Goal: Task Accomplishment & Management: Complete application form

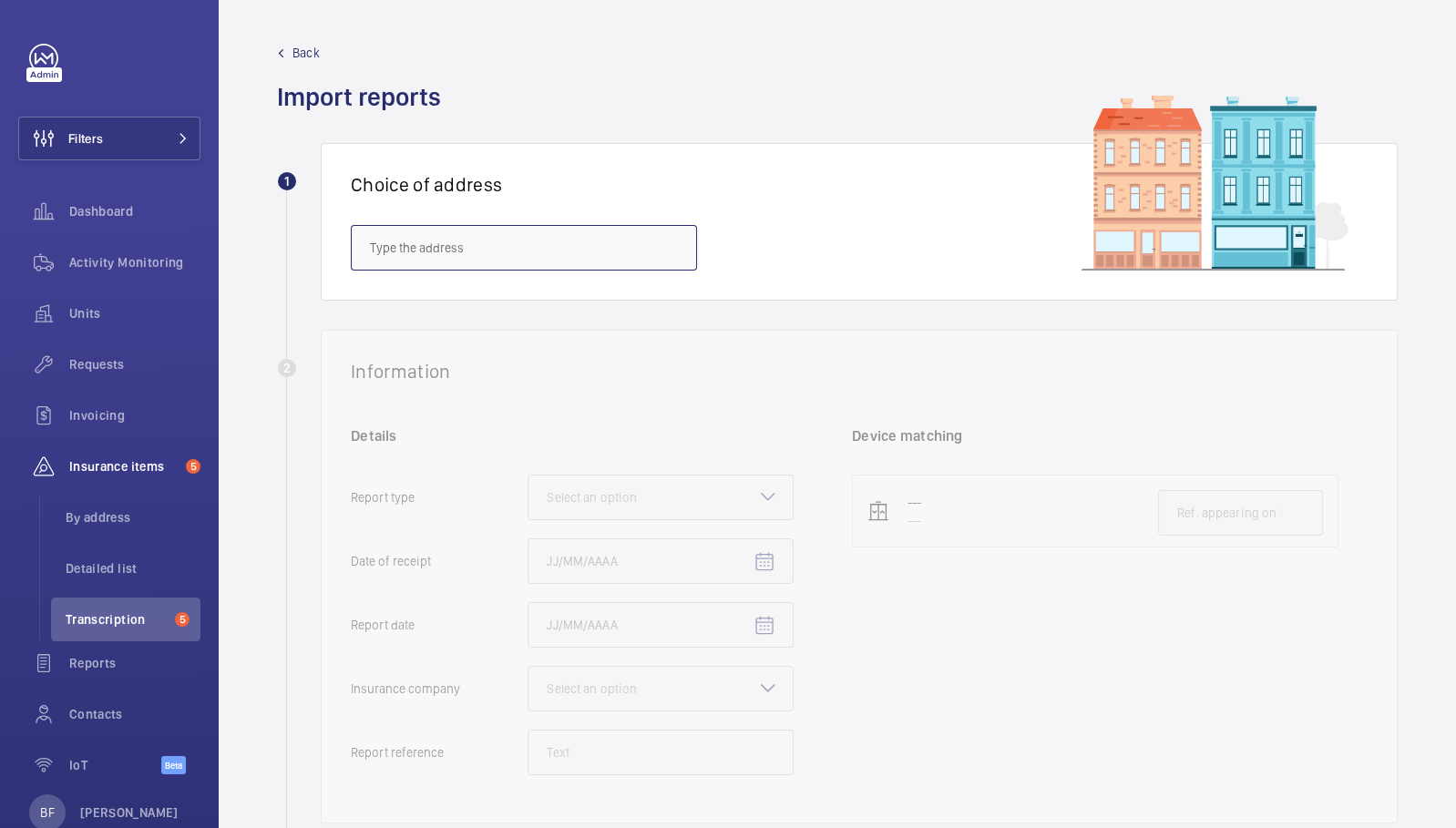
click at [645, 253] on input "text" at bounding box center [523, 247] width 346 height 46
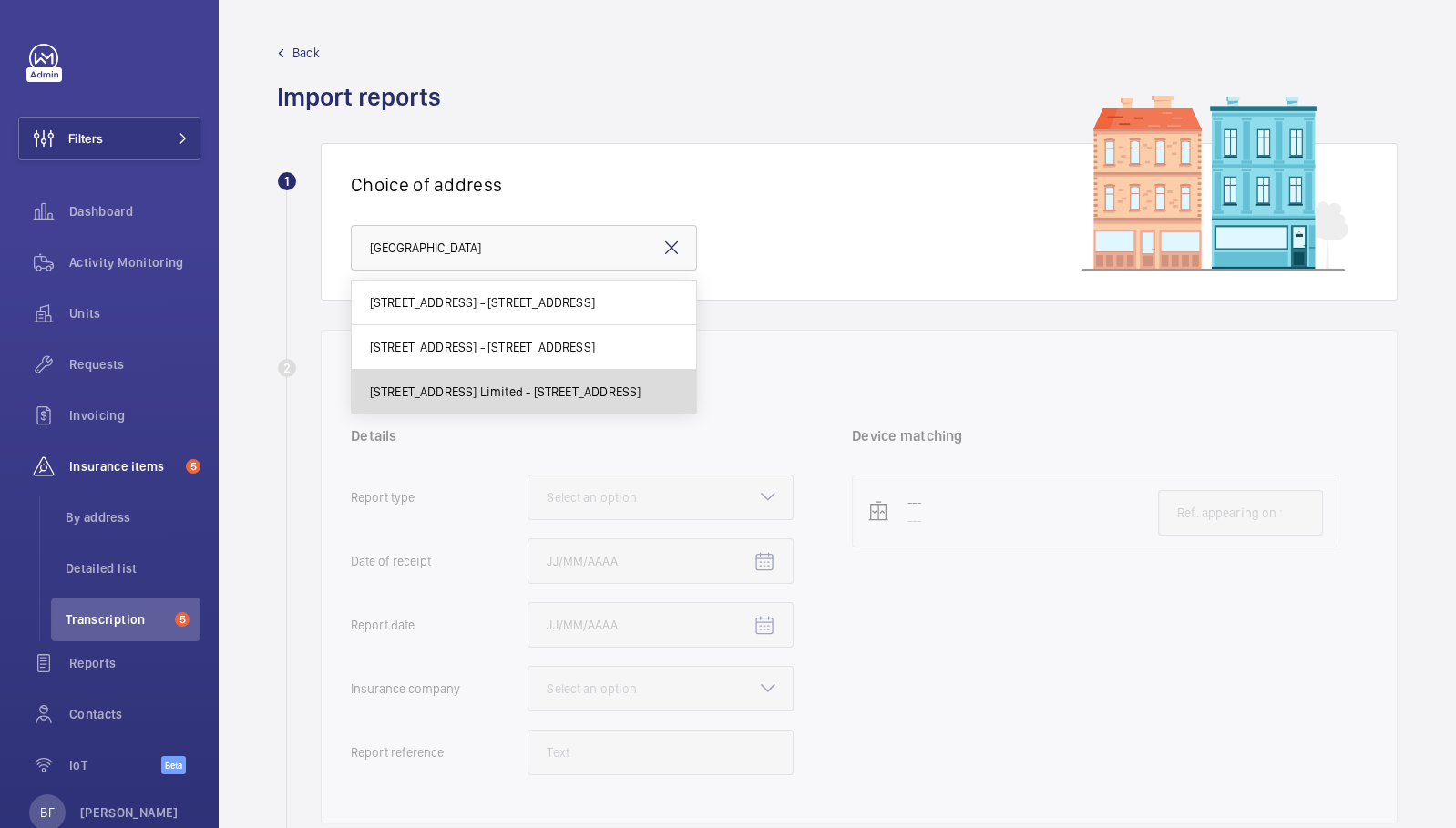
click at [527, 383] on span "[STREET_ADDRESS] Limited - [STREET_ADDRESS]" at bounding box center [506, 391] width 271 height 19
type input "[STREET_ADDRESS] Limited - [STREET_ADDRESS]"
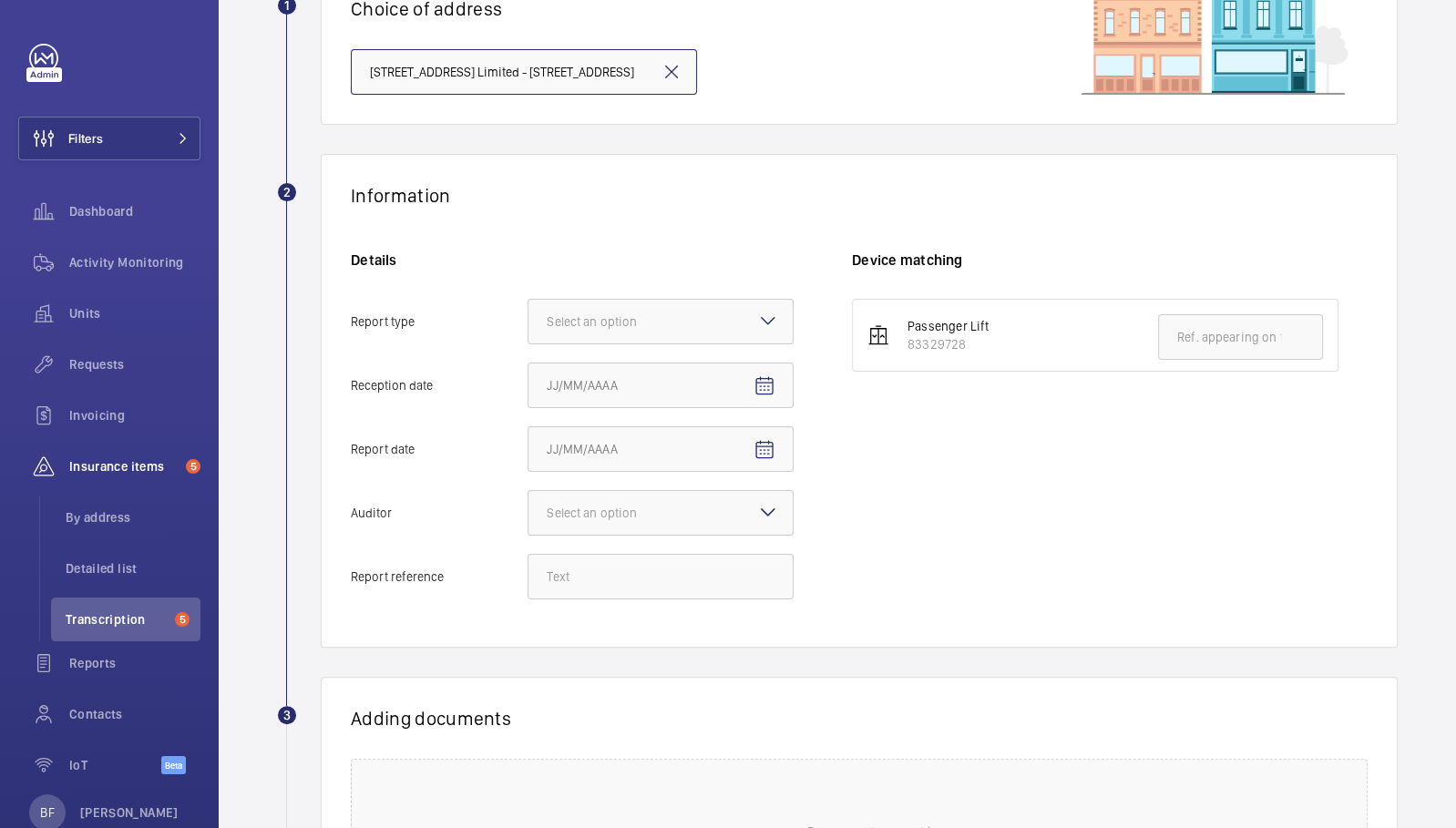
scroll to position [183, 0]
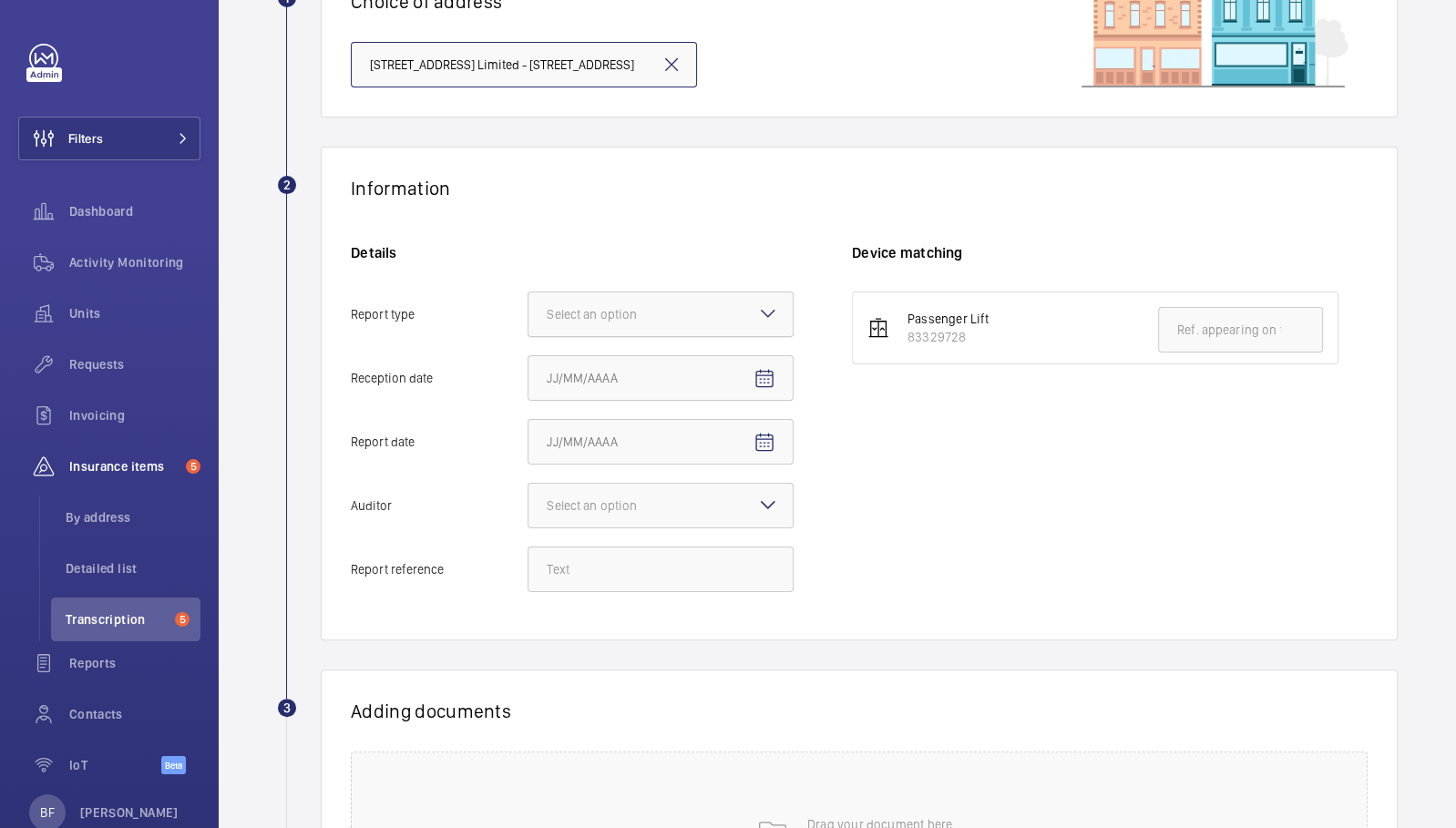
click at [607, 331] on div at bounding box center [660, 313] width 264 height 44
click at [528, 331] on input "Report type Select an option" at bounding box center [528, 313] width 0 height 44
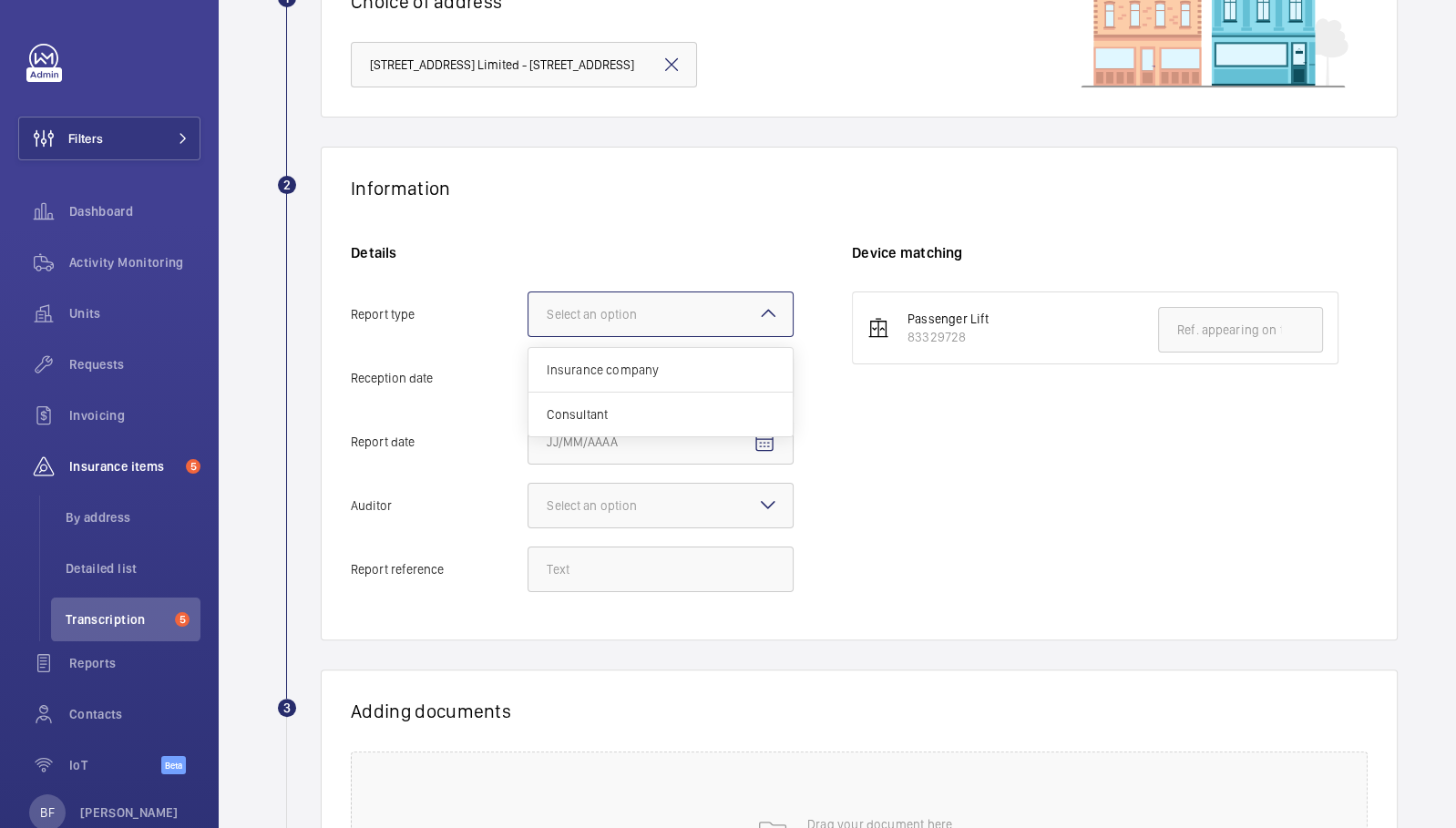
scroll to position [0, 0]
click at [619, 373] on span "Insurance company" at bounding box center [660, 370] width 228 height 19
click at [528, 336] on input "Report type Select an option Insurance company Consultant" at bounding box center [528, 313] width 0 height 44
click at [704, 376] on input "Reception date" at bounding box center [660, 377] width 266 height 46
click at [767, 381] on mat-icon "Open calendar" at bounding box center [764, 379] width 22 height 22
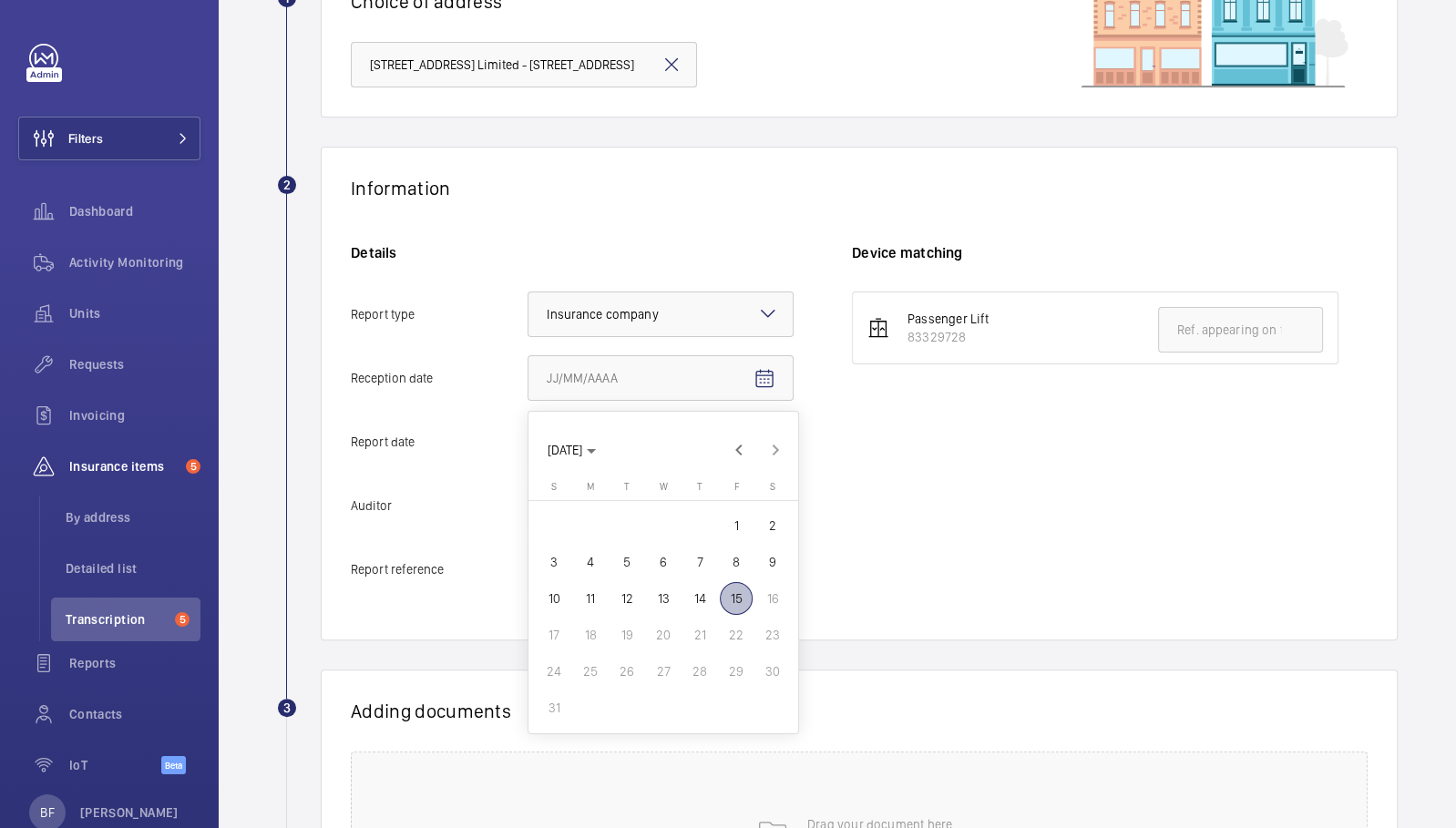
click at [731, 603] on span "15" at bounding box center [735, 598] width 33 height 33
type input "[DATE]"
click at [764, 450] on mat-icon "Open calendar" at bounding box center [764, 442] width 22 height 22
click at [665, 664] on span "13" at bounding box center [663, 662] width 33 height 33
type input "[DATE]"
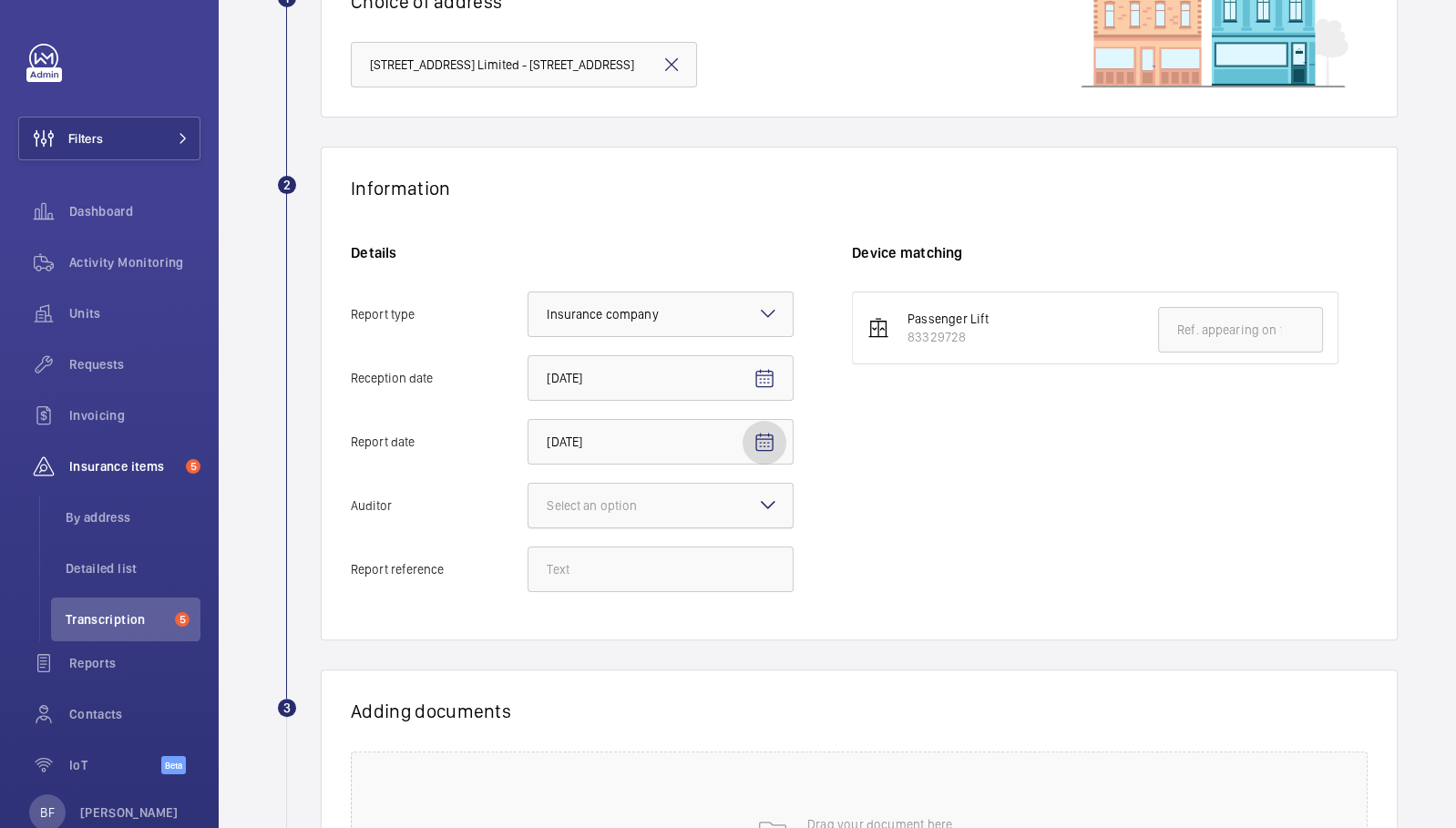
click at [657, 506] on div "Select an option" at bounding box center [615, 506] width 136 height 19
click at [528, 506] on input "Auditor Select an option" at bounding box center [528, 505] width 0 height 44
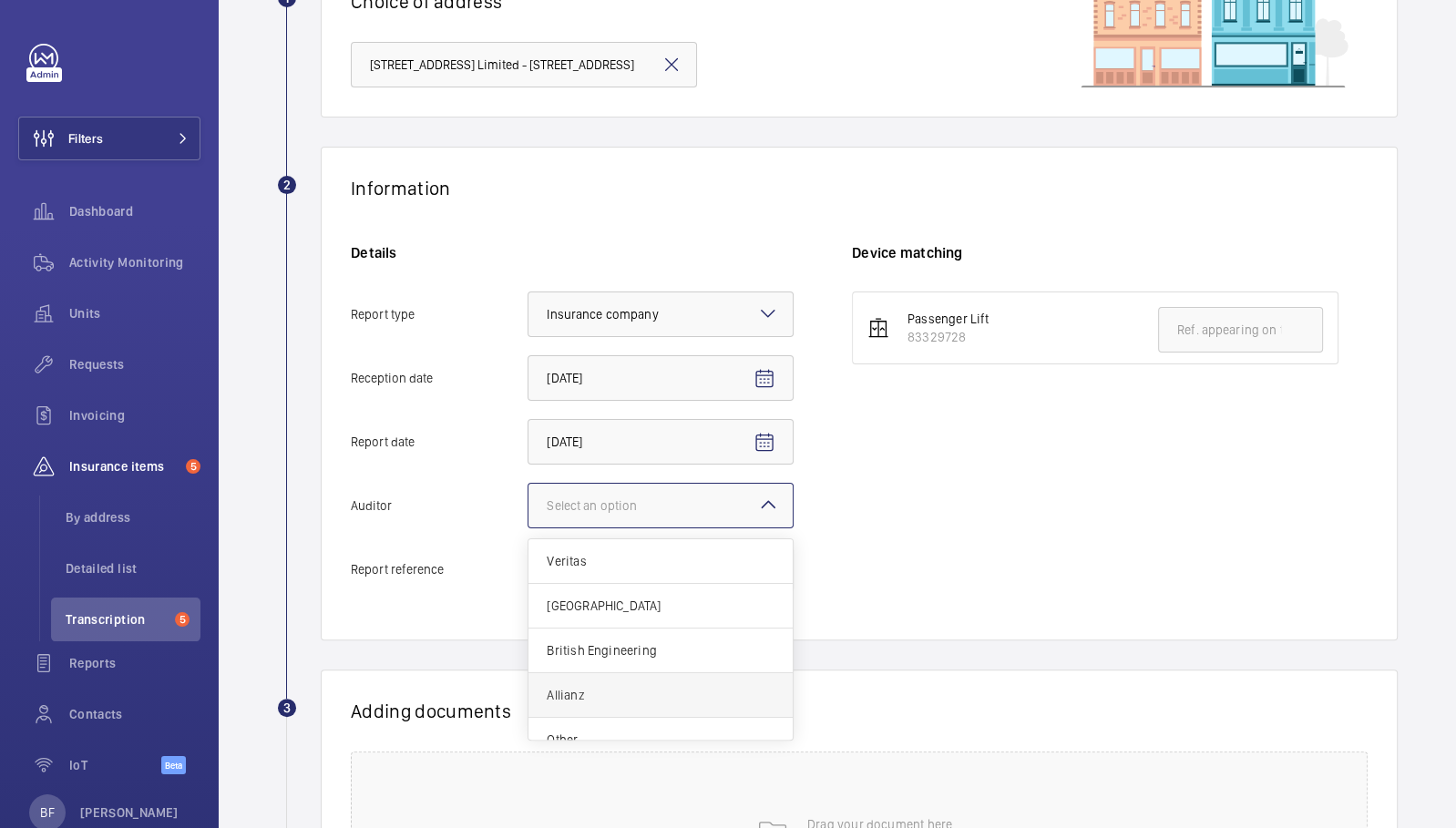
click at [640, 690] on span "Allianz" at bounding box center [660, 695] width 228 height 19
click at [528, 527] on input "Auditor Select an option Veritas Zurich British Engineering Allianz Other" at bounding box center [528, 505] width 0 height 44
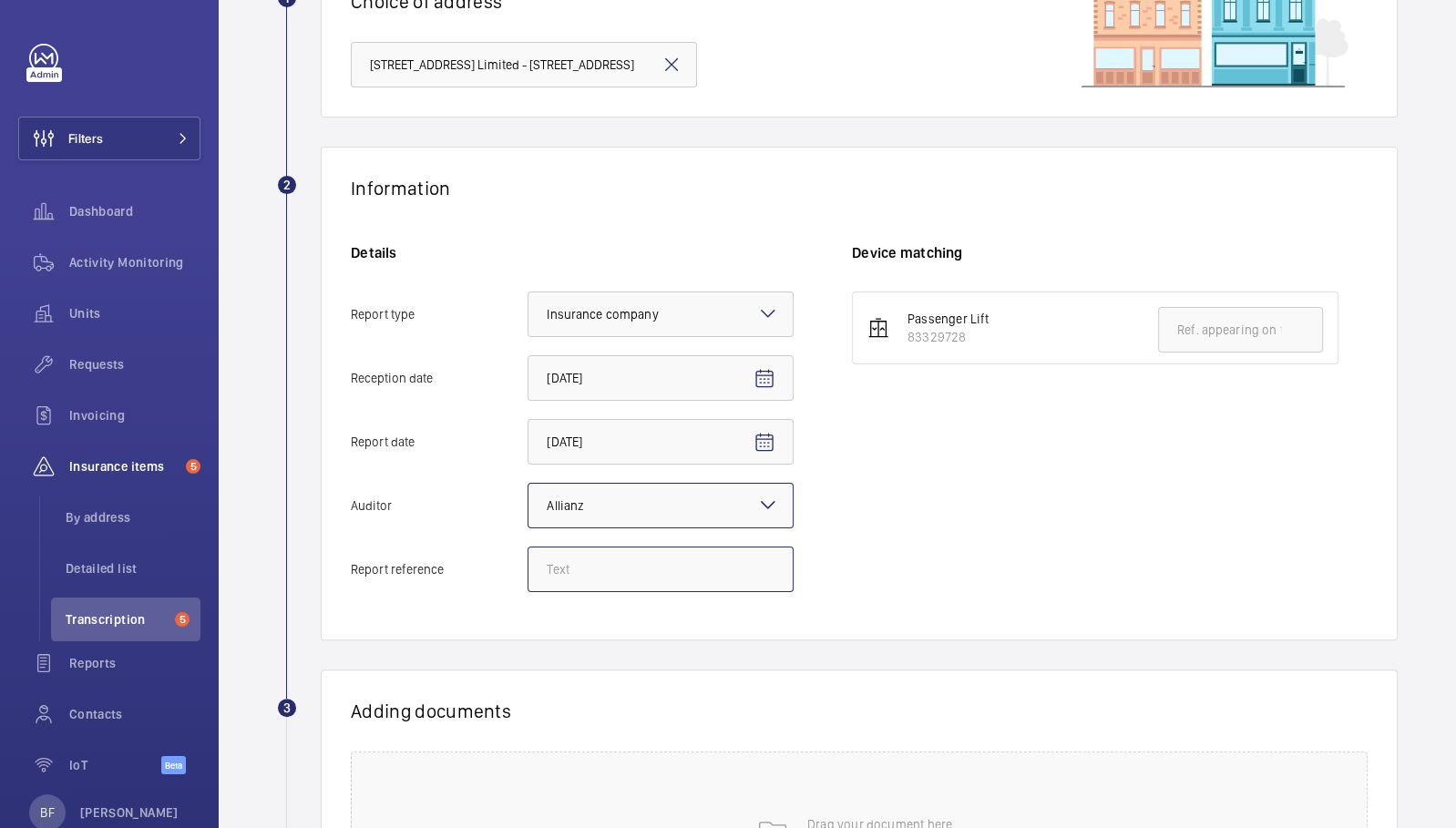
click at [597, 560] on input "Report reference" at bounding box center [660, 569] width 266 height 46
paste input "E47773011941"
type input "E47773011941"
click at [1234, 313] on input "text" at bounding box center [1239, 329] width 165 height 46
paste input "E47773011941"
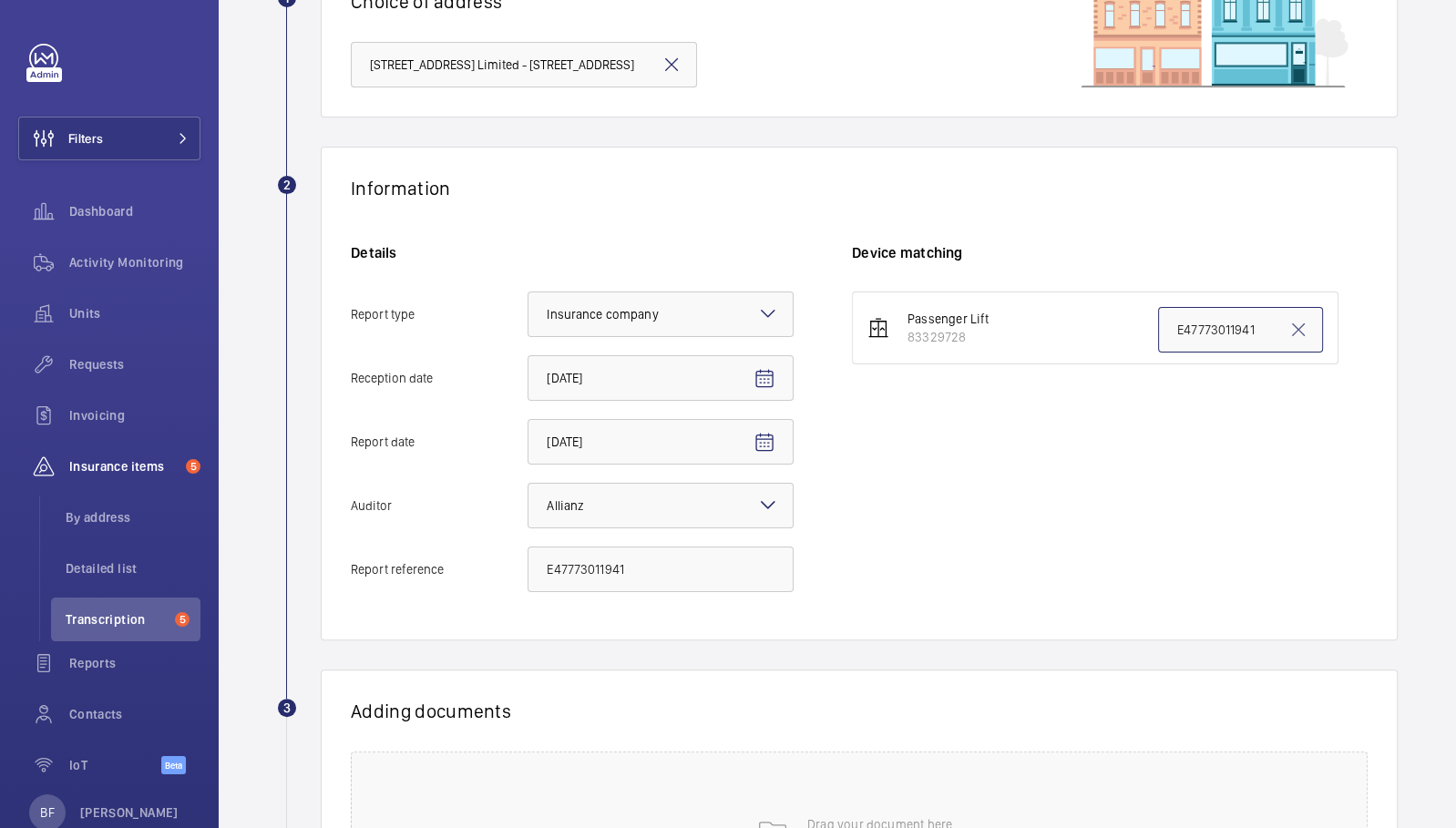
type input "E47773011941"
click at [1136, 516] on div "Passenger Lift 83329728 E47773011941" at bounding box center [1109, 451] width 516 height 319
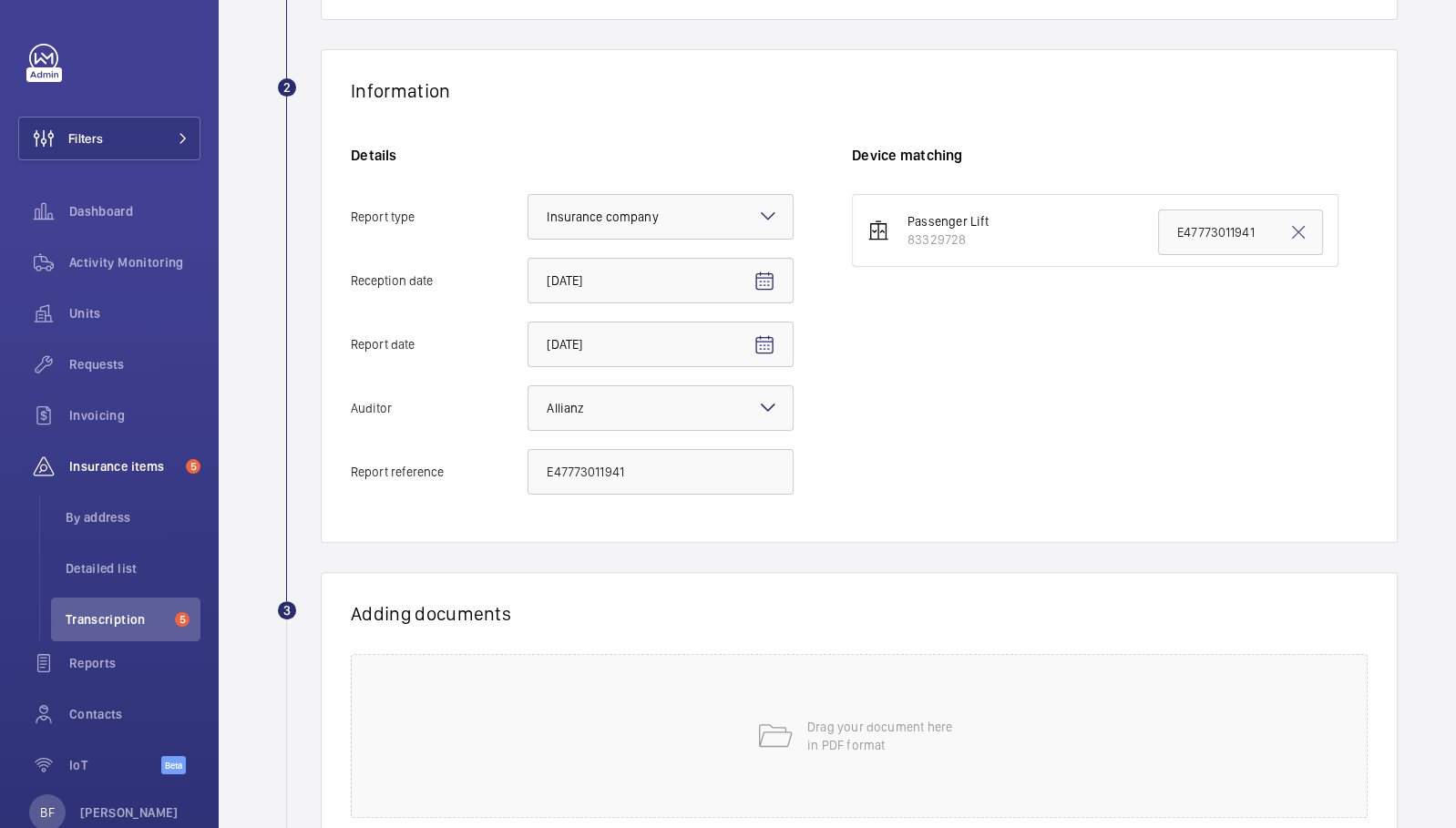
scroll to position [414, 0]
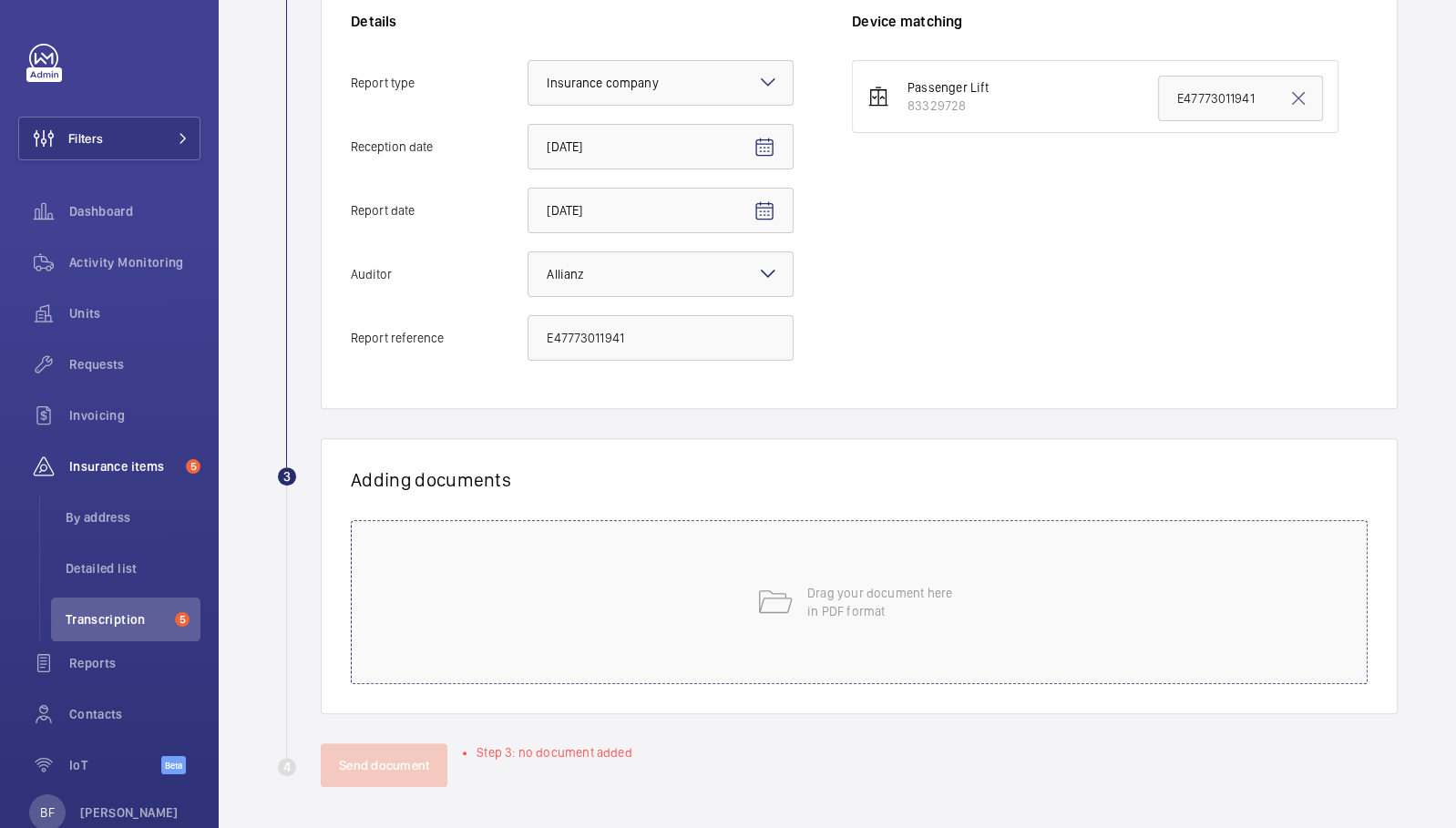
click at [1123, 552] on div "Drag your document here in PDF format" at bounding box center [858, 601] width 1016 height 164
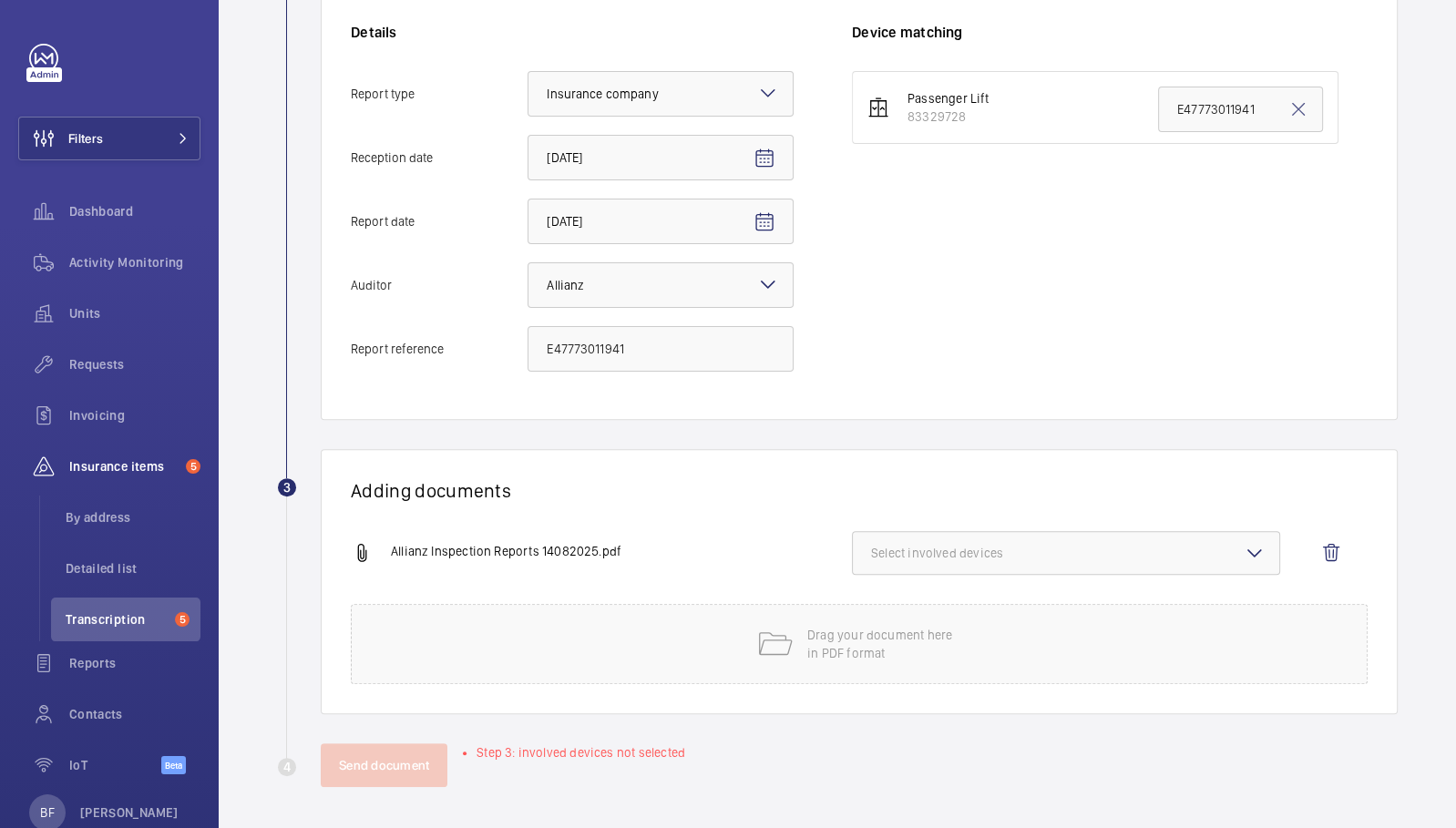
click at [1016, 569] on button "Select involved devices" at bounding box center [1066, 552] width 428 height 44
click at [980, 614] on span "83329728" at bounding box center [1067, 611] width 333 height 19
click at [897, 614] on input "83329728" at bounding box center [879, 610] width 36 height 36
checkbox input "true"
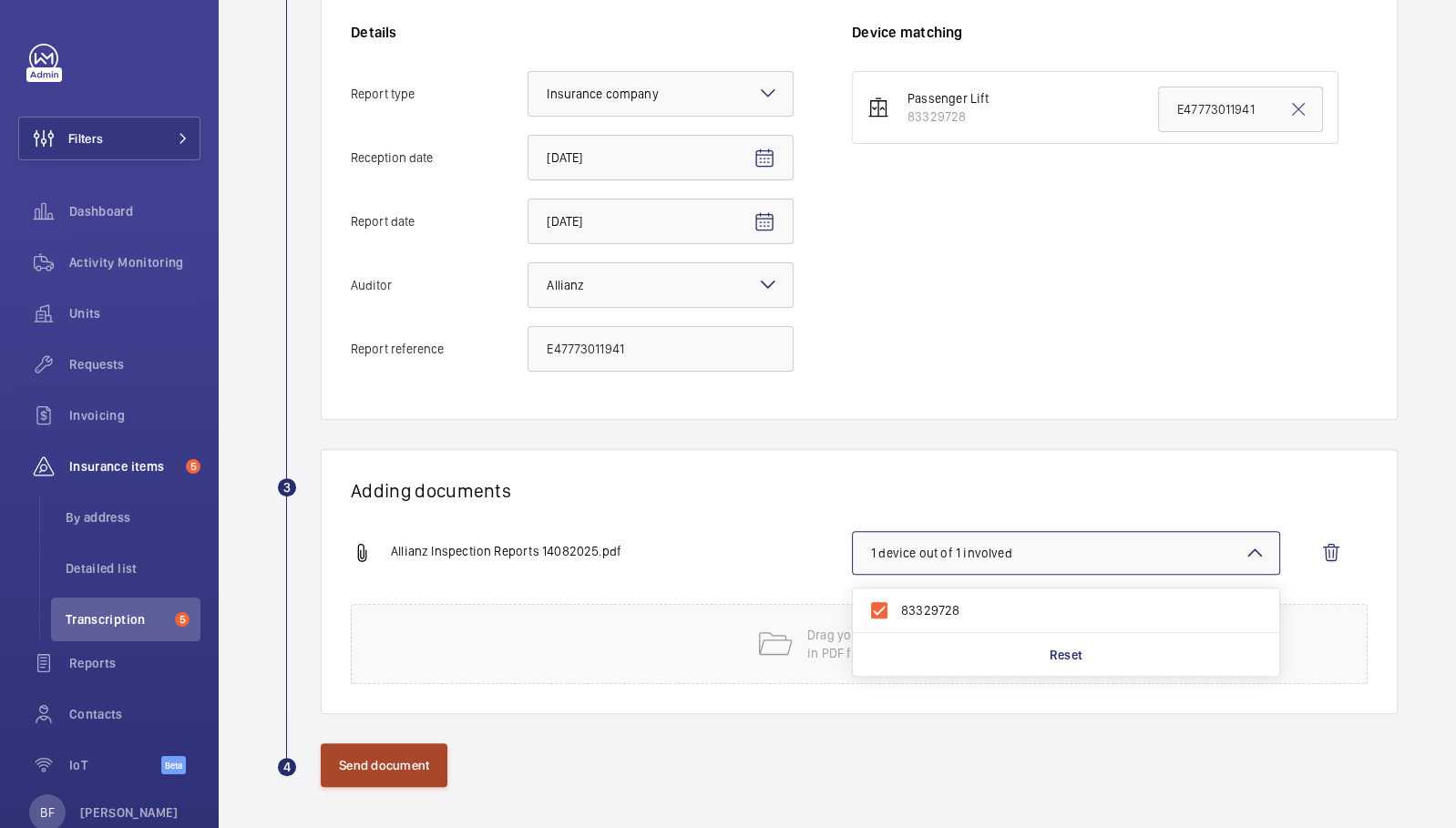
click at [353, 769] on button "Send document" at bounding box center [384, 764] width 126 height 44
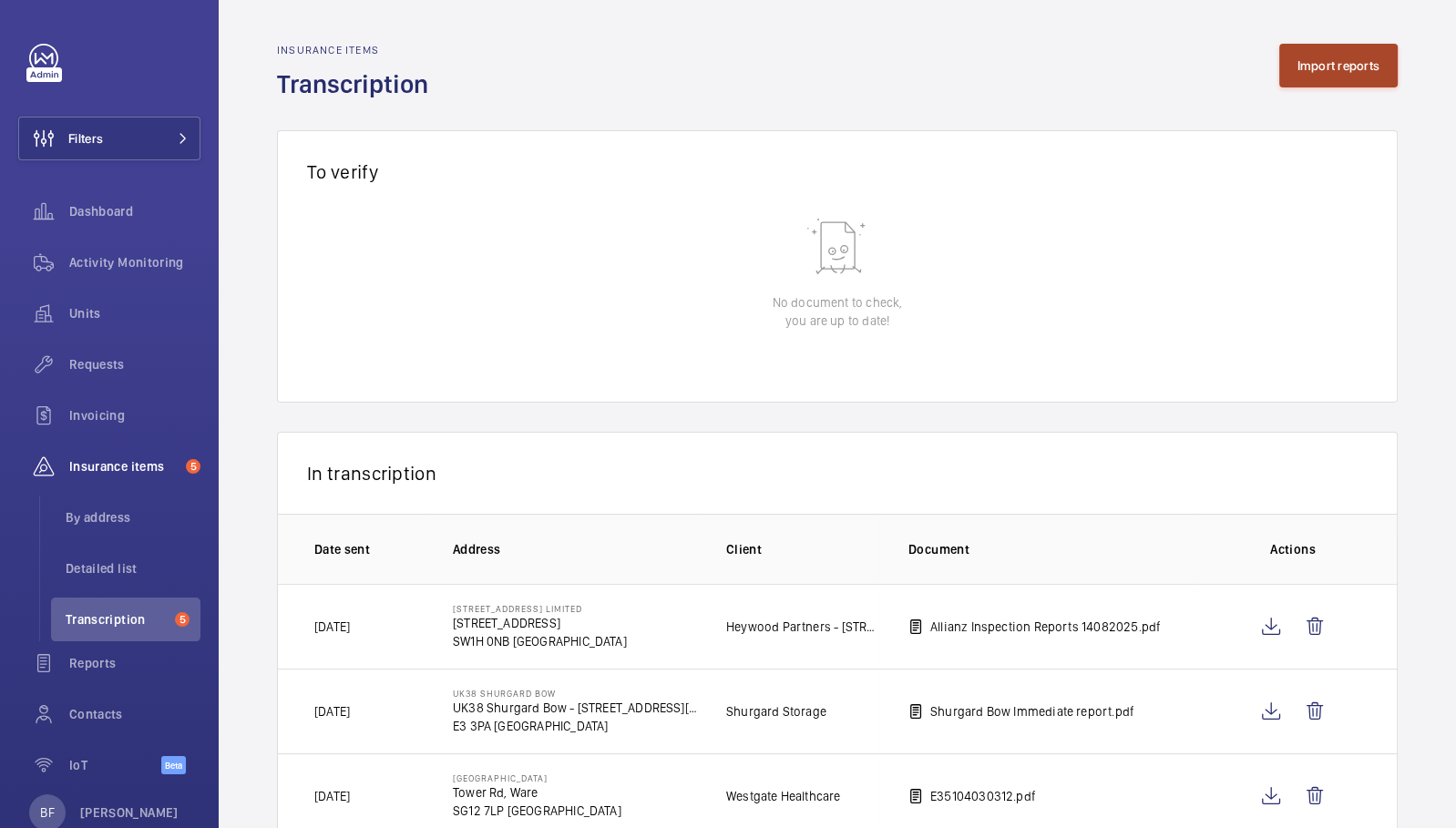
click at [1293, 59] on button "Import reports" at bounding box center [1339, 65] width 119 height 44
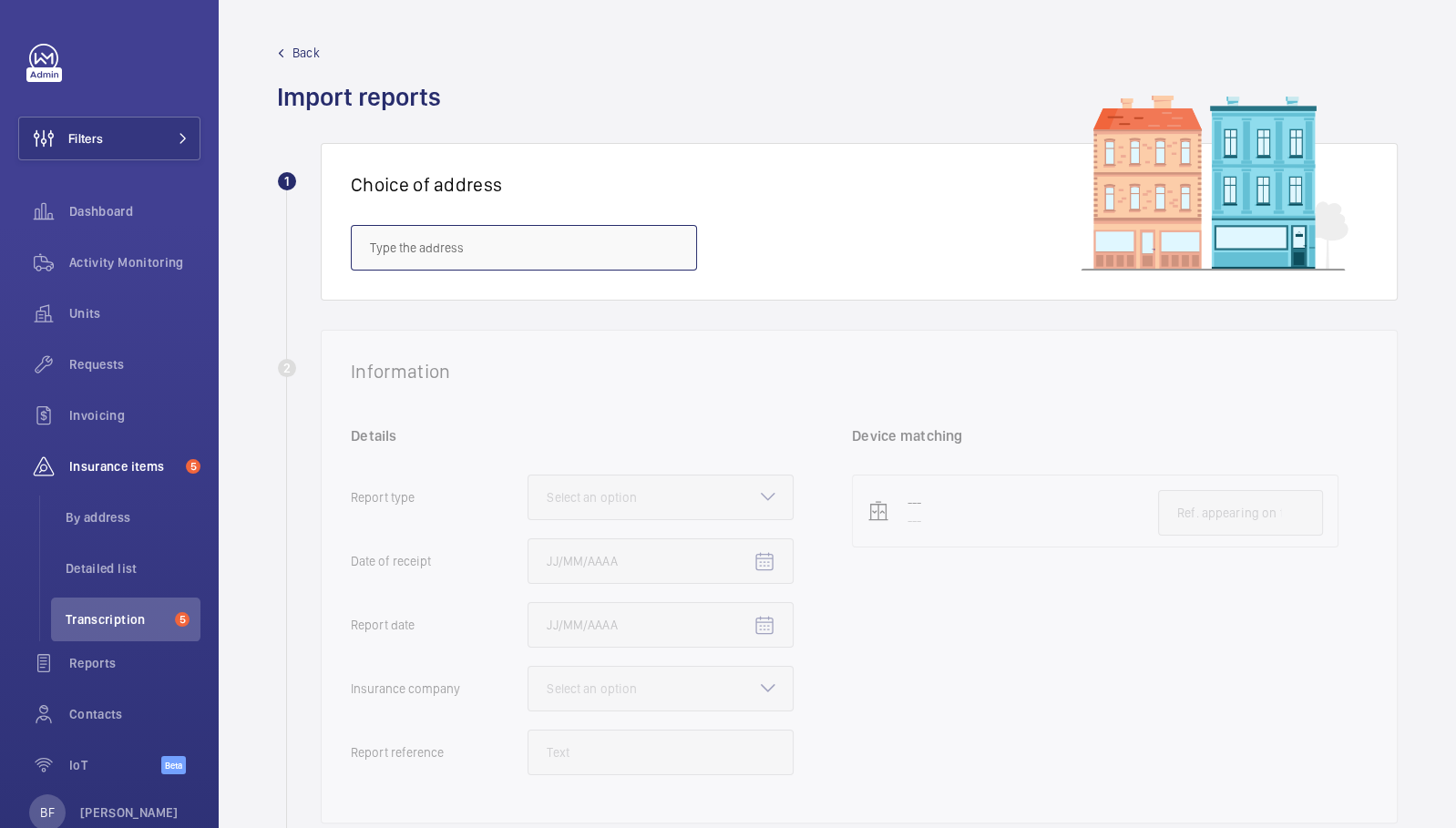
click at [614, 253] on input "text" at bounding box center [523, 247] width 346 height 46
paste input "E15 2FZ"
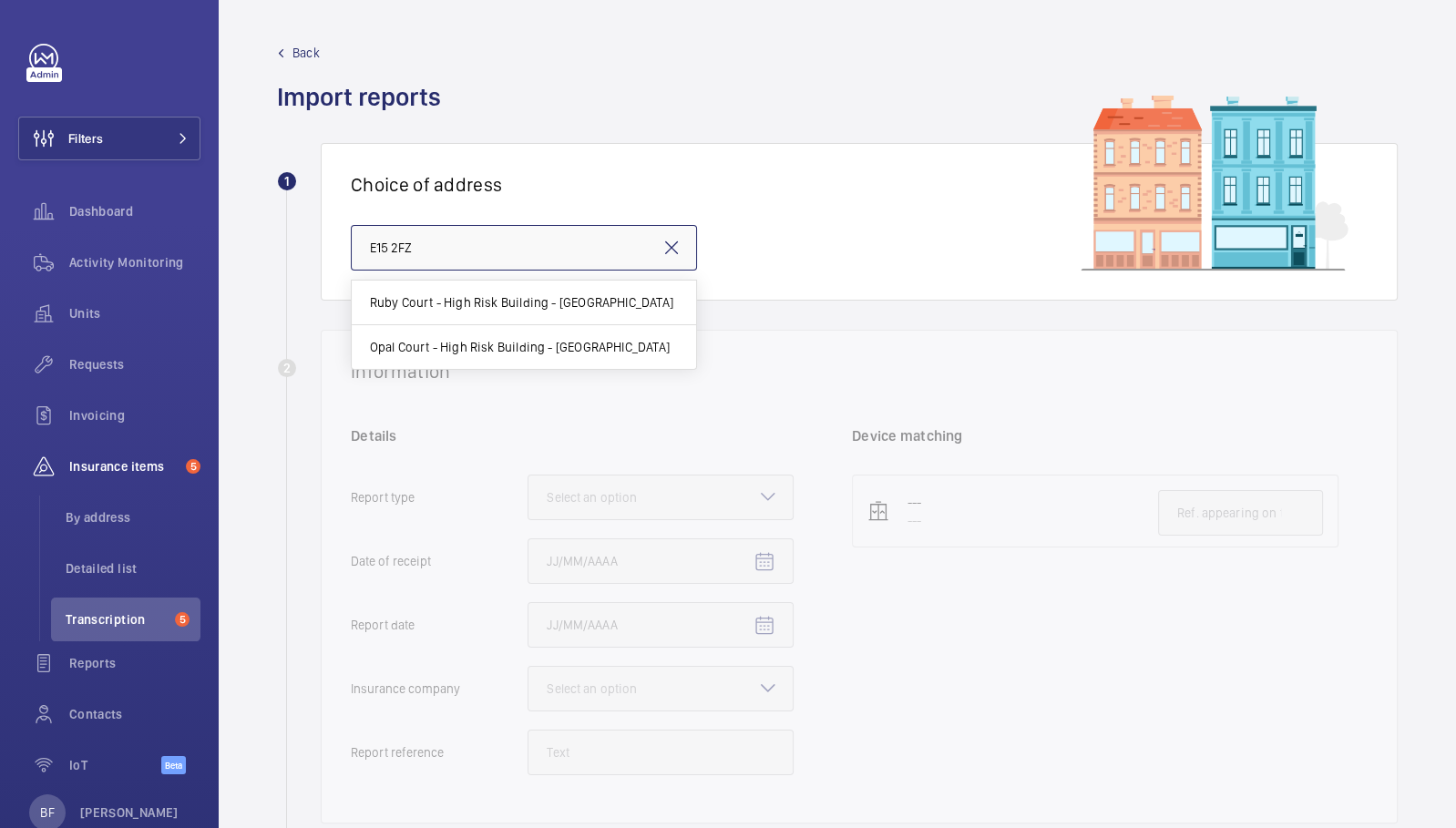
type input "E15 2FZ"
click at [675, 240] on mat-icon at bounding box center [671, 248] width 22 height 22
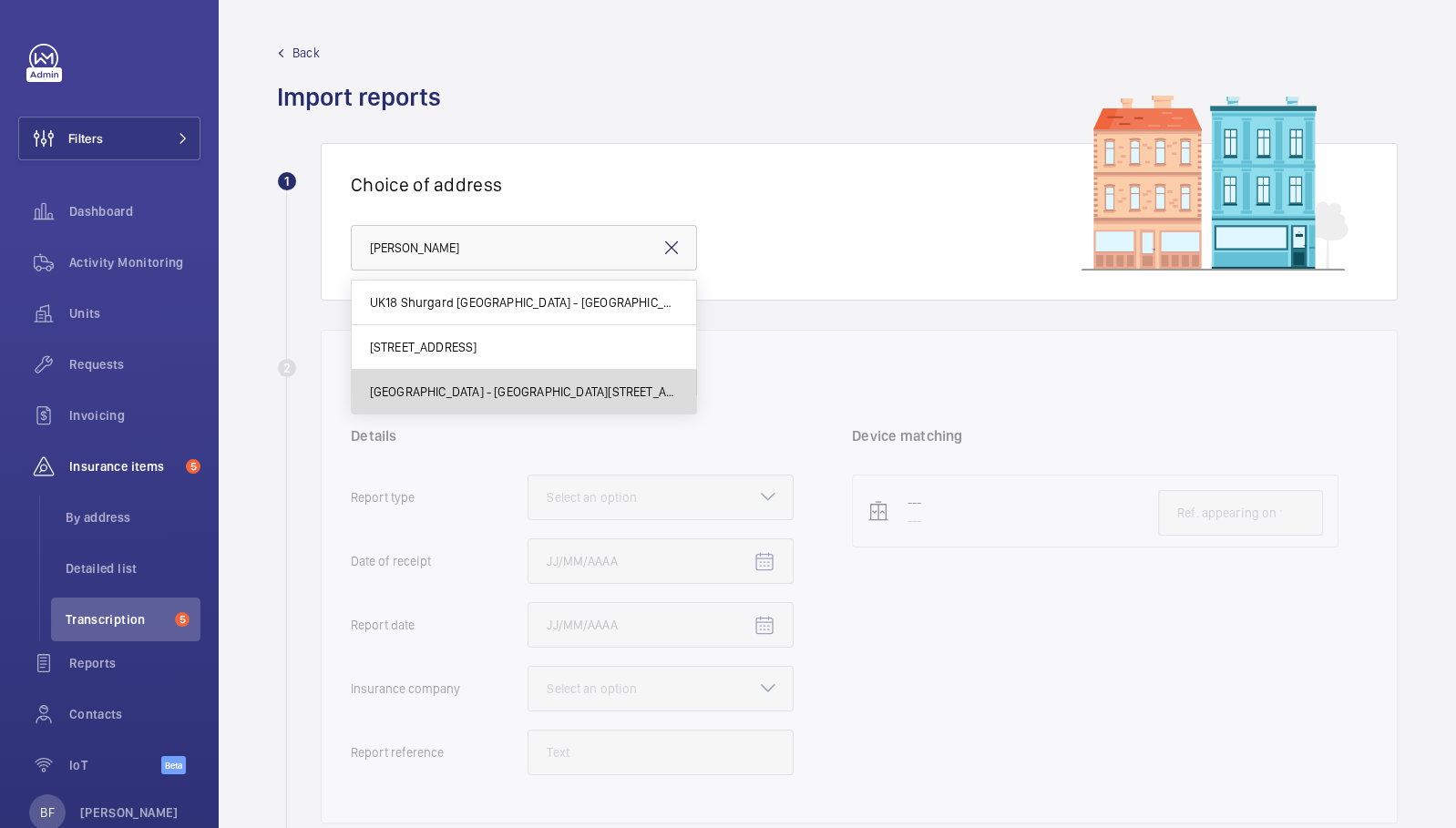
click at [589, 401] on mat-option "[GEOGRAPHIC_DATA] - [GEOGRAPHIC_DATA][STREET_ADDRESS]" at bounding box center [523, 391] width 344 height 44
type input "[GEOGRAPHIC_DATA] - [GEOGRAPHIC_DATA][STREET_ADDRESS]"
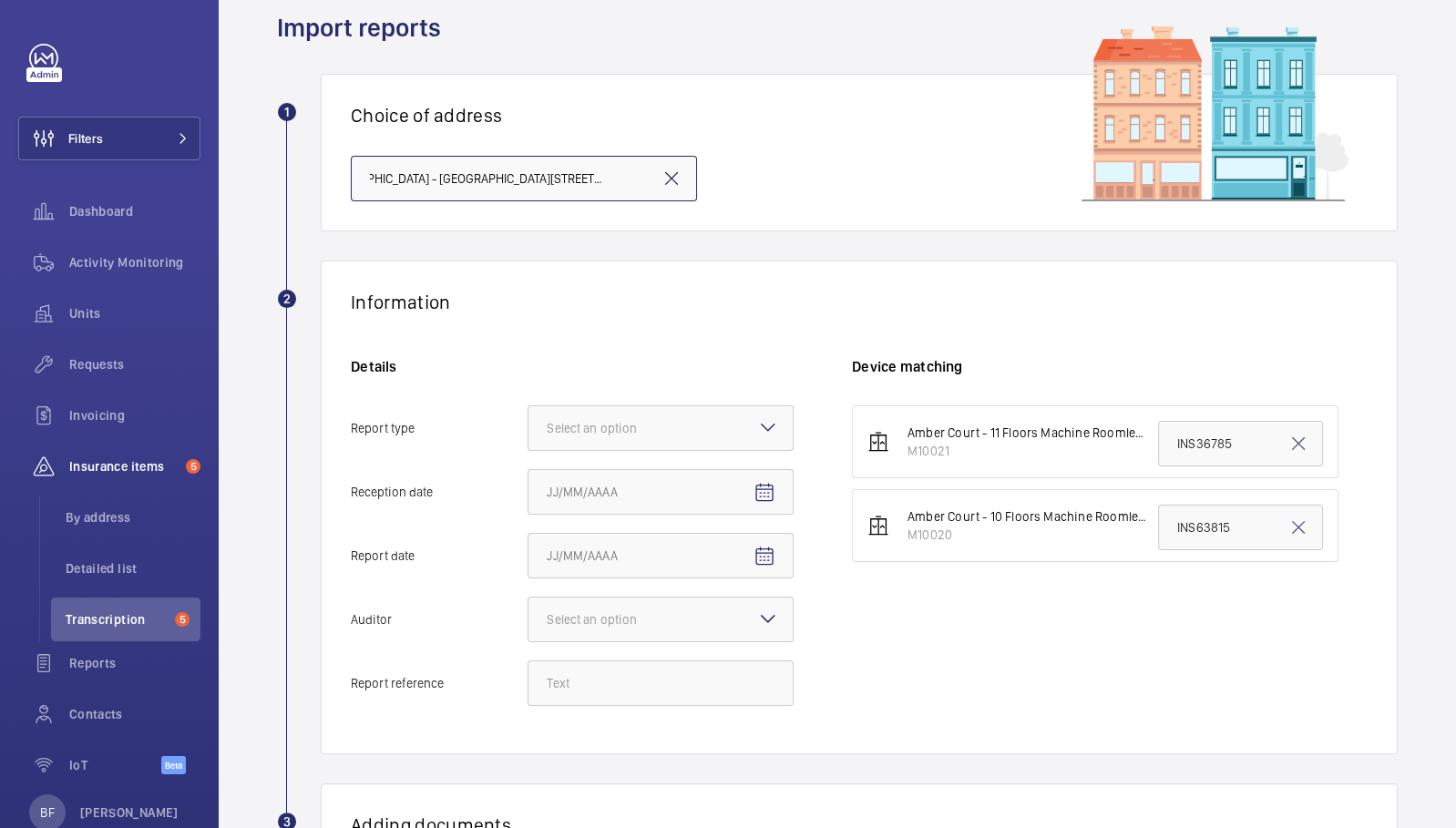
scroll to position [66, 0]
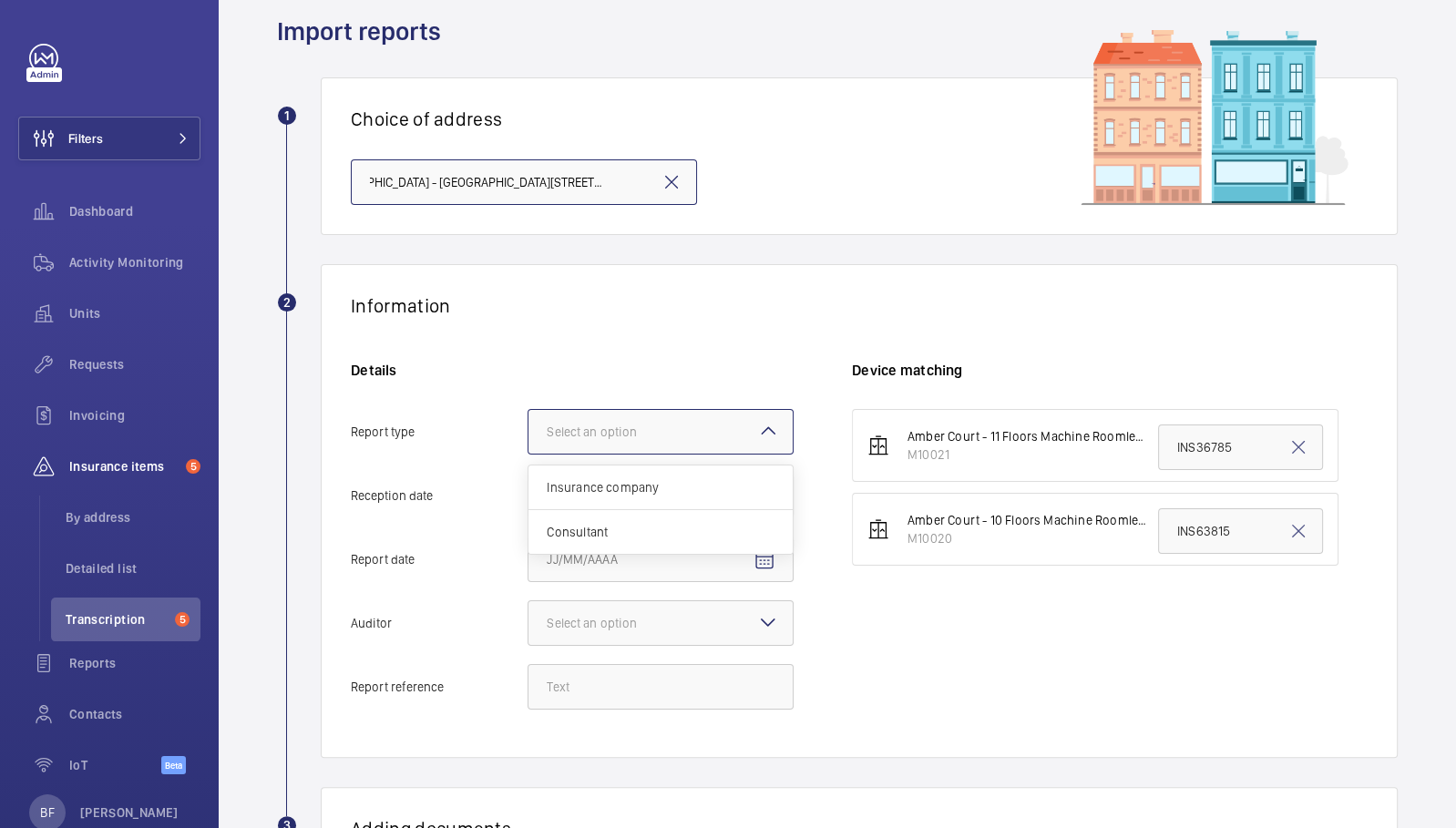
click at [565, 415] on div at bounding box center [660, 431] width 264 height 44
click at [528, 415] on input "Report type Select an option Insurance company Consultant" at bounding box center [528, 431] width 0 height 44
click at [589, 472] on div "Insurance company" at bounding box center [660, 488] width 264 height 45
click at [528, 453] on input "Report type Select an option Insurance company Consultant" at bounding box center [528, 431] width 0 height 44
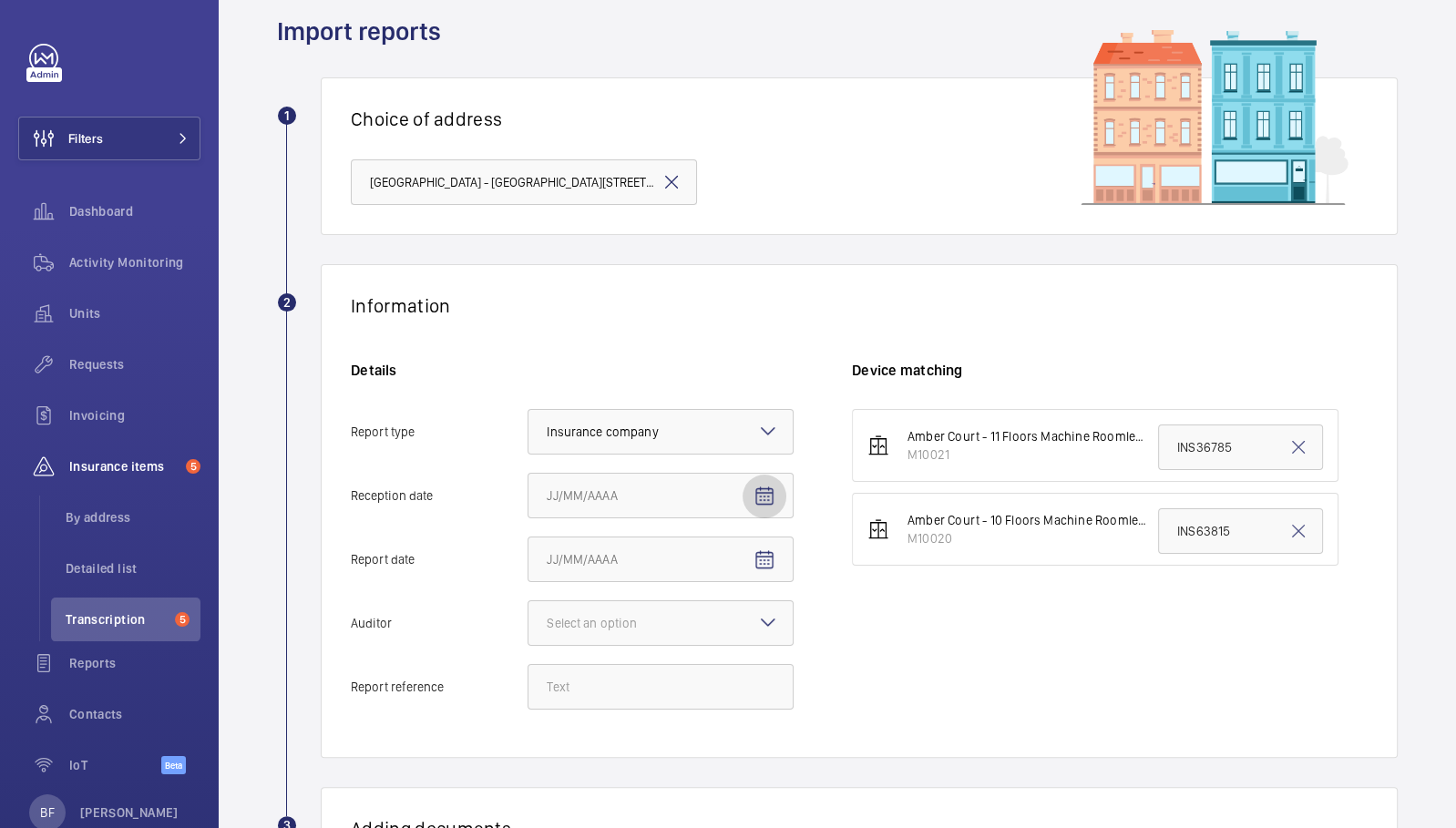
click at [765, 498] on mat-icon "Open calendar" at bounding box center [764, 496] width 22 height 22
click at [721, 324] on button "15" at bounding box center [735, 335] width 36 height 36
type input "[DATE]"
click at [756, 545] on span "Open calendar" at bounding box center [763, 559] width 44 height 44
click at [661, 399] on span "13" at bounding box center [663, 398] width 33 height 33
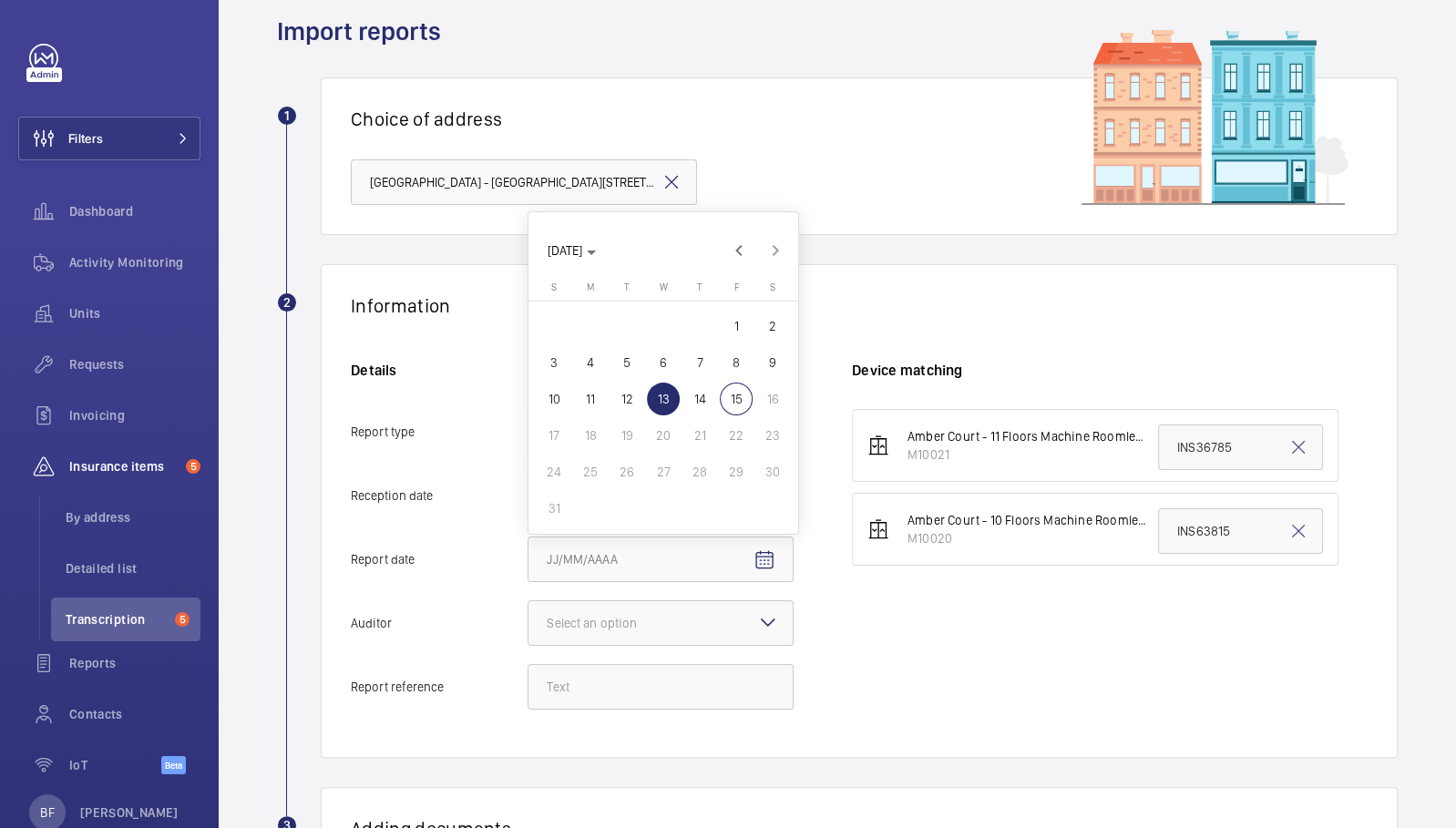
type input "[DATE]"
click at [623, 624] on div "Select an option" at bounding box center [615, 623] width 136 height 19
click at [528, 624] on input "Auditor Select an option" at bounding box center [528, 623] width 0 height 44
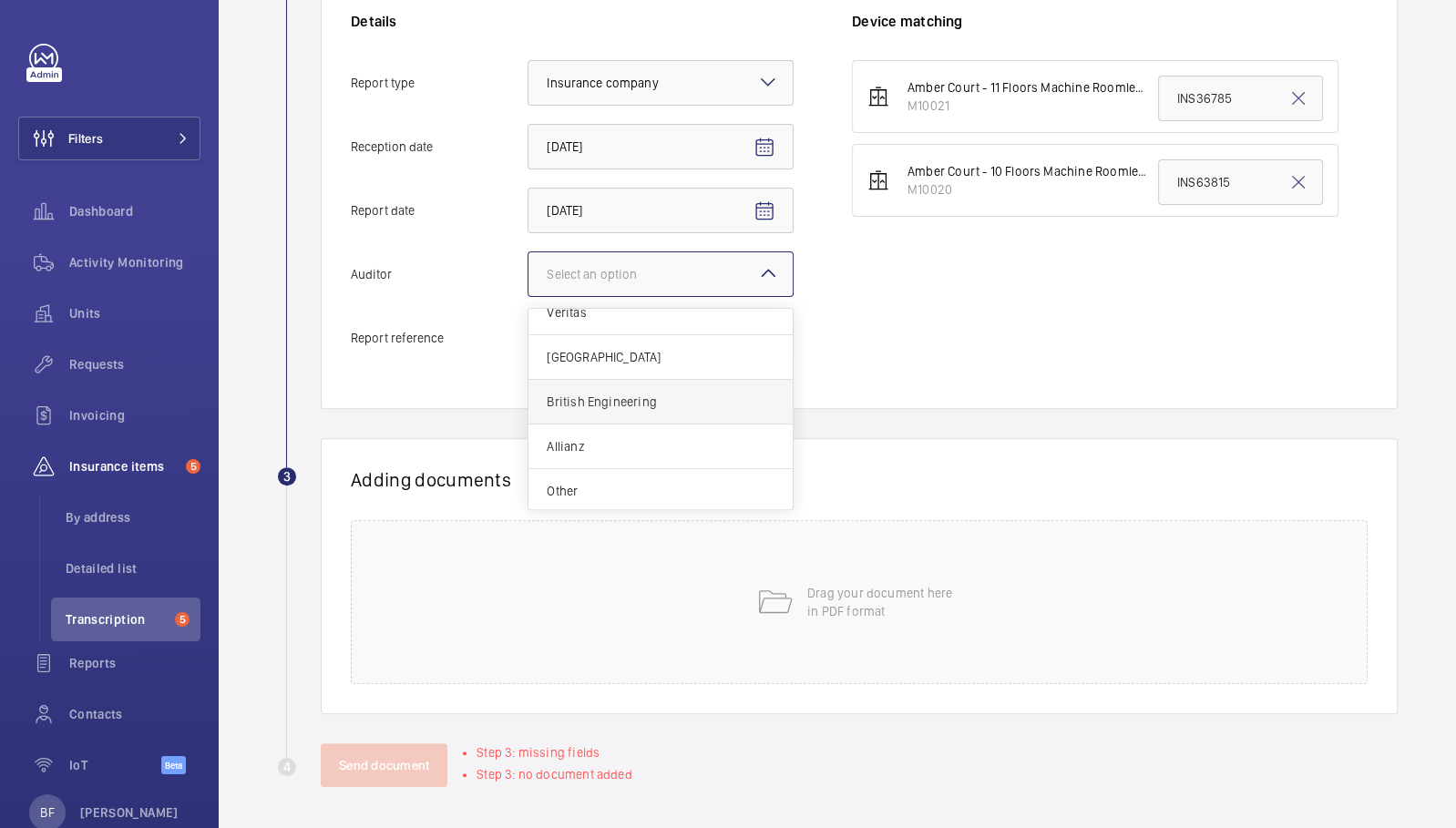
scroll to position [20, 0]
click at [672, 480] on span "Other" at bounding box center [660, 489] width 228 height 19
click at [528, 296] on input "Auditor Select an option Veritas Zurich British Engineering Allianz Other" at bounding box center [528, 273] width 0 height 44
click at [620, 343] on input "Report reference" at bounding box center [660, 337] width 266 height 46
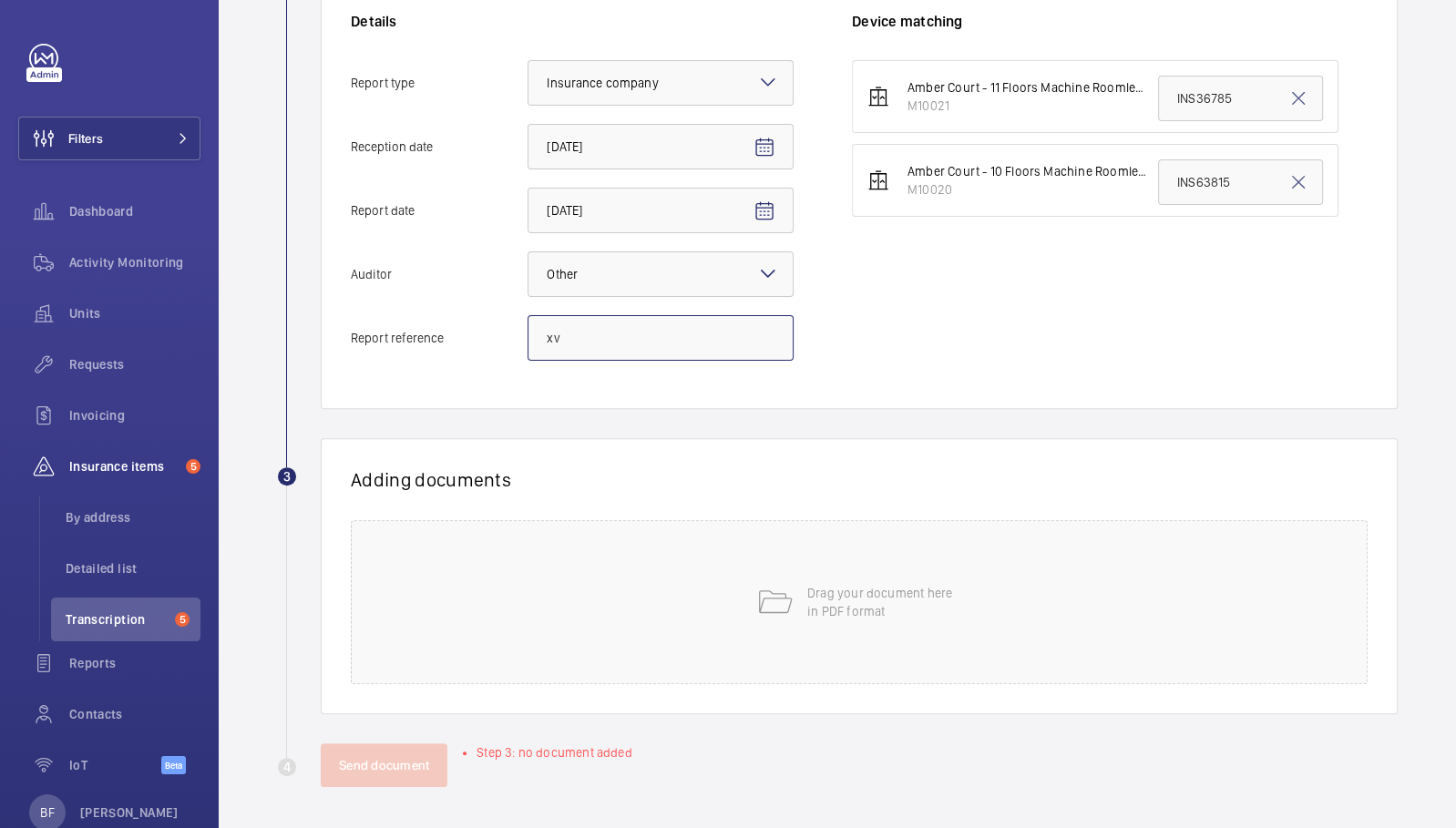
type input "x"
paste input "INS63816"
type input "INS63816"
click at [1184, 105] on input "INS36785" at bounding box center [1239, 98] width 165 height 46
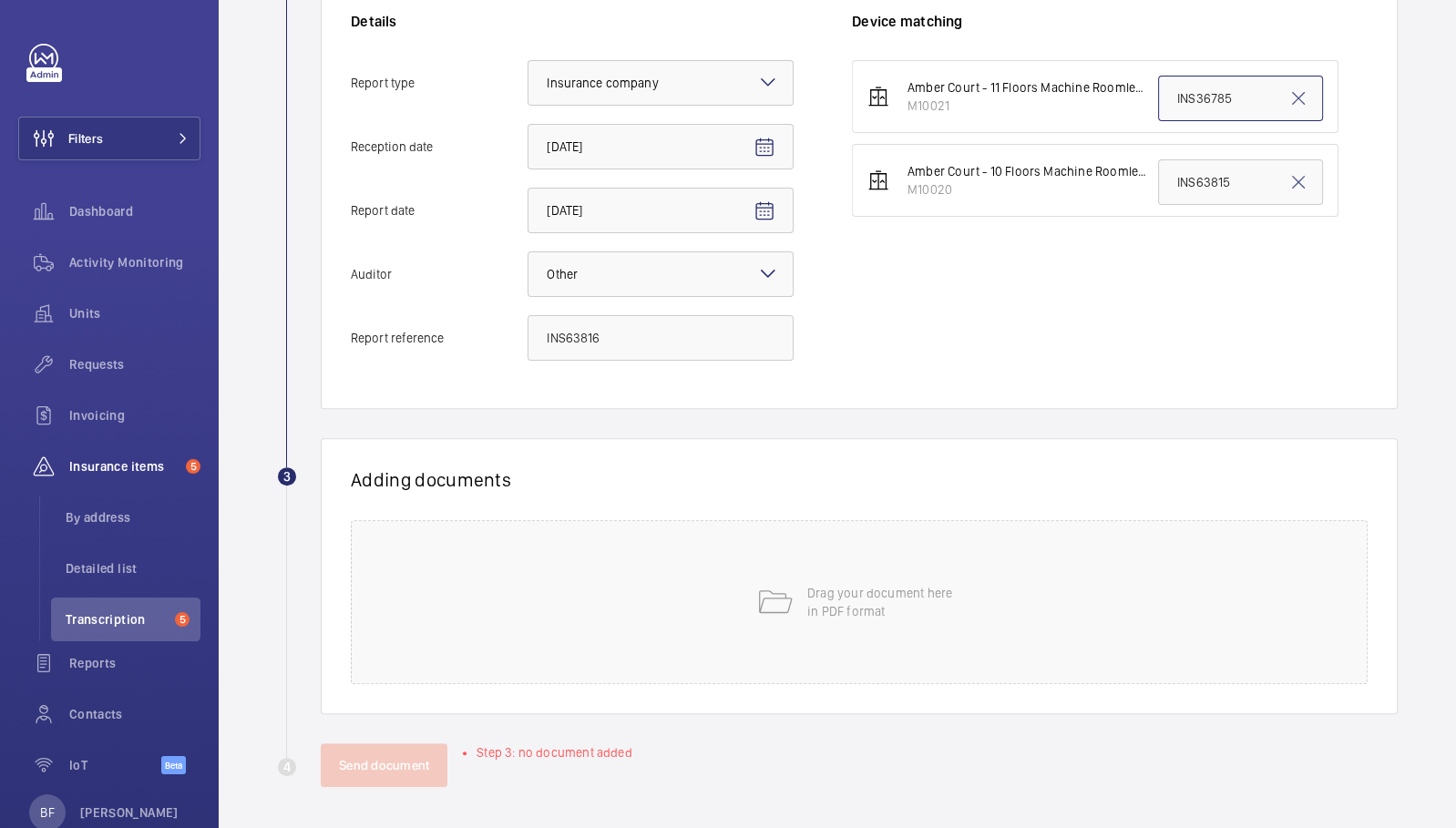
click at [1184, 105] on input "INS36785" at bounding box center [1239, 98] width 165 height 46
paste input "INS63816"
type input "INS63816"
click at [735, 658] on div "Drag your document here in PDF format" at bounding box center [858, 601] width 1016 height 164
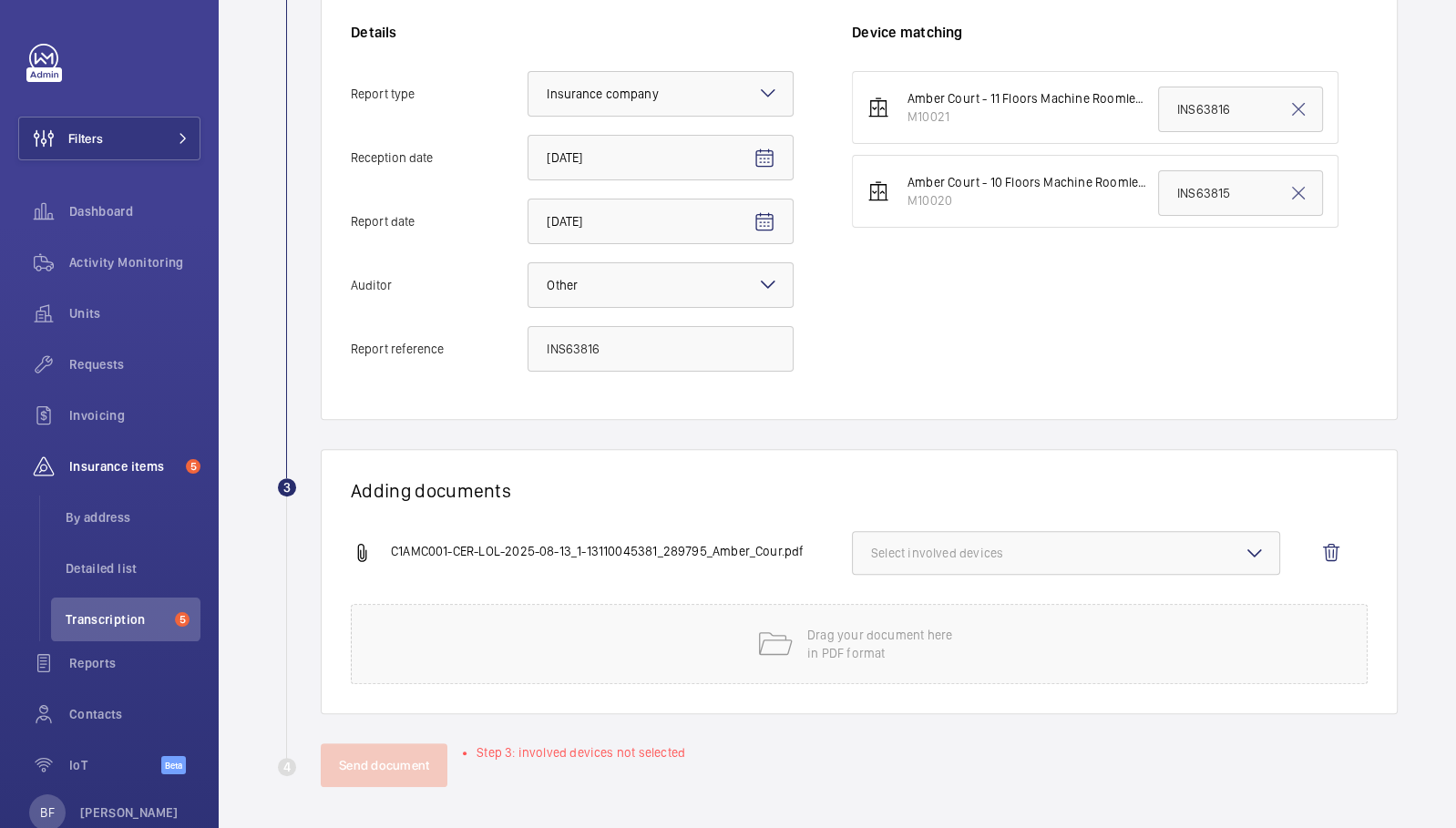
click at [954, 536] on button "Select involved devices" at bounding box center [1066, 552] width 428 height 44
click at [933, 601] on span "M10021" at bounding box center [1067, 611] width 333 height 19
click at [897, 599] on input "M10021" at bounding box center [879, 610] width 36 height 36
checkbox input "true"
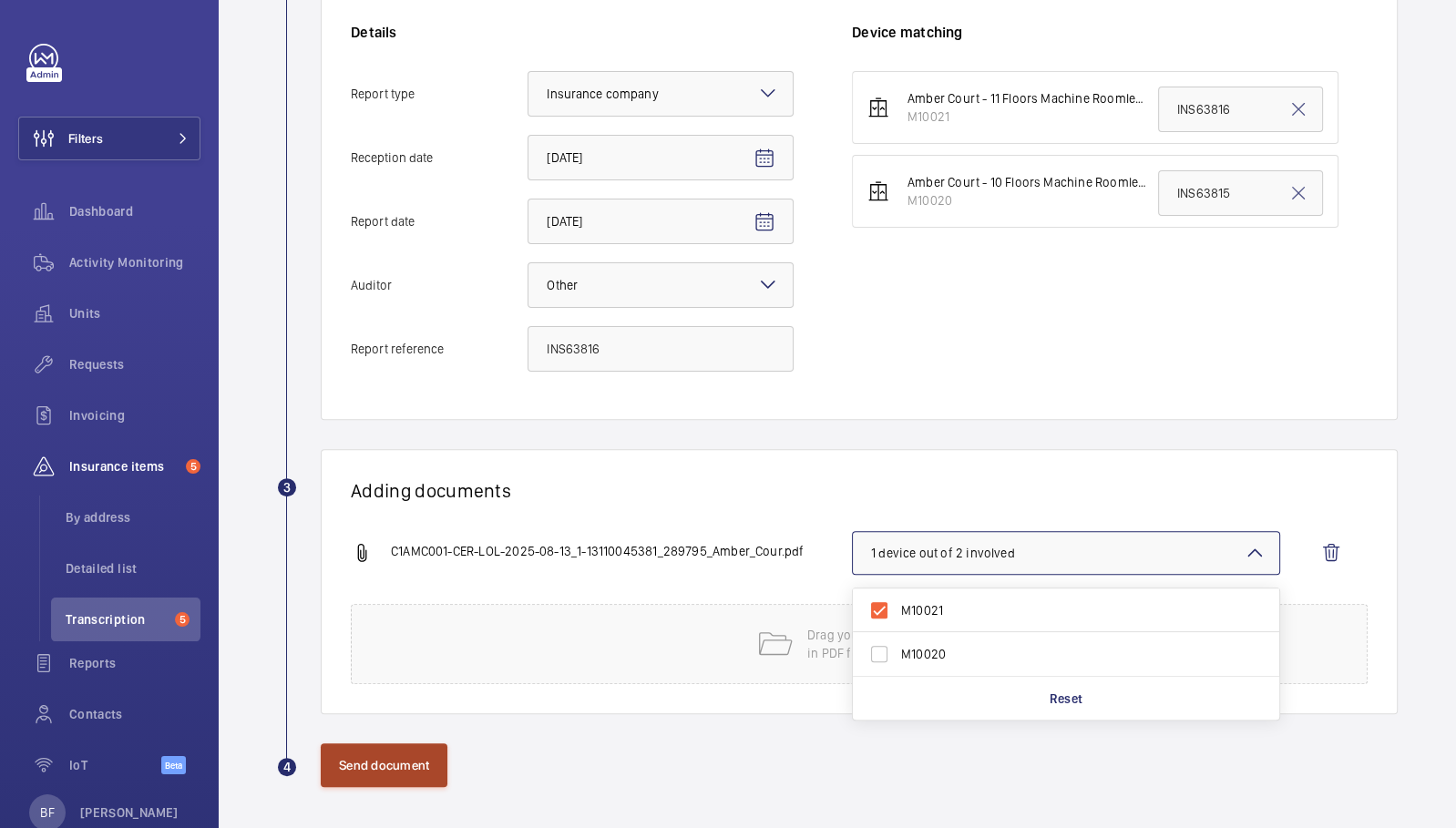
click at [400, 781] on button "Send document" at bounding box center [384, 764] width 126 height 44
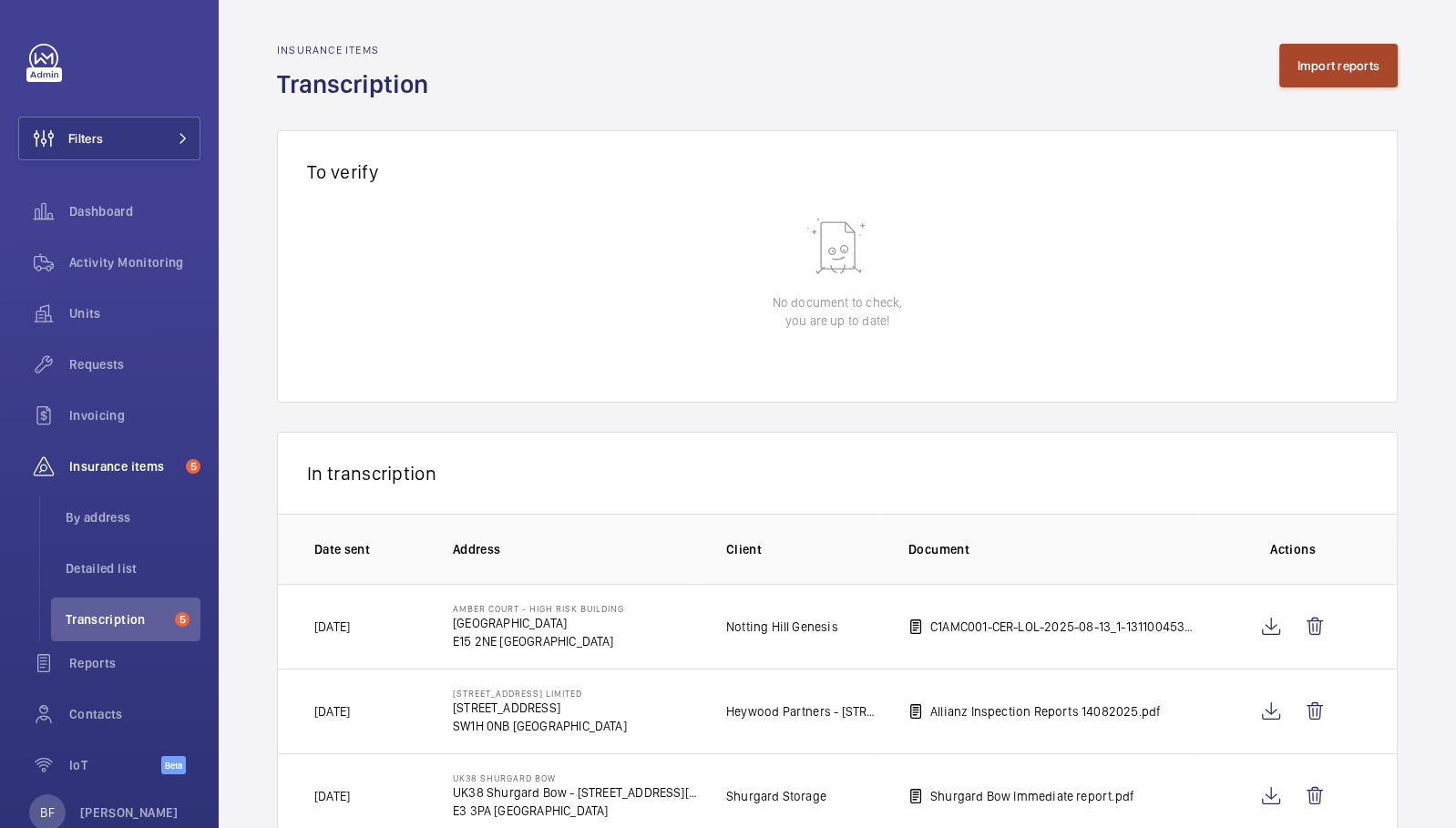
click at [1300, 73] on button "Import reports" at bounding box center [1339, 65] width 119 height 44
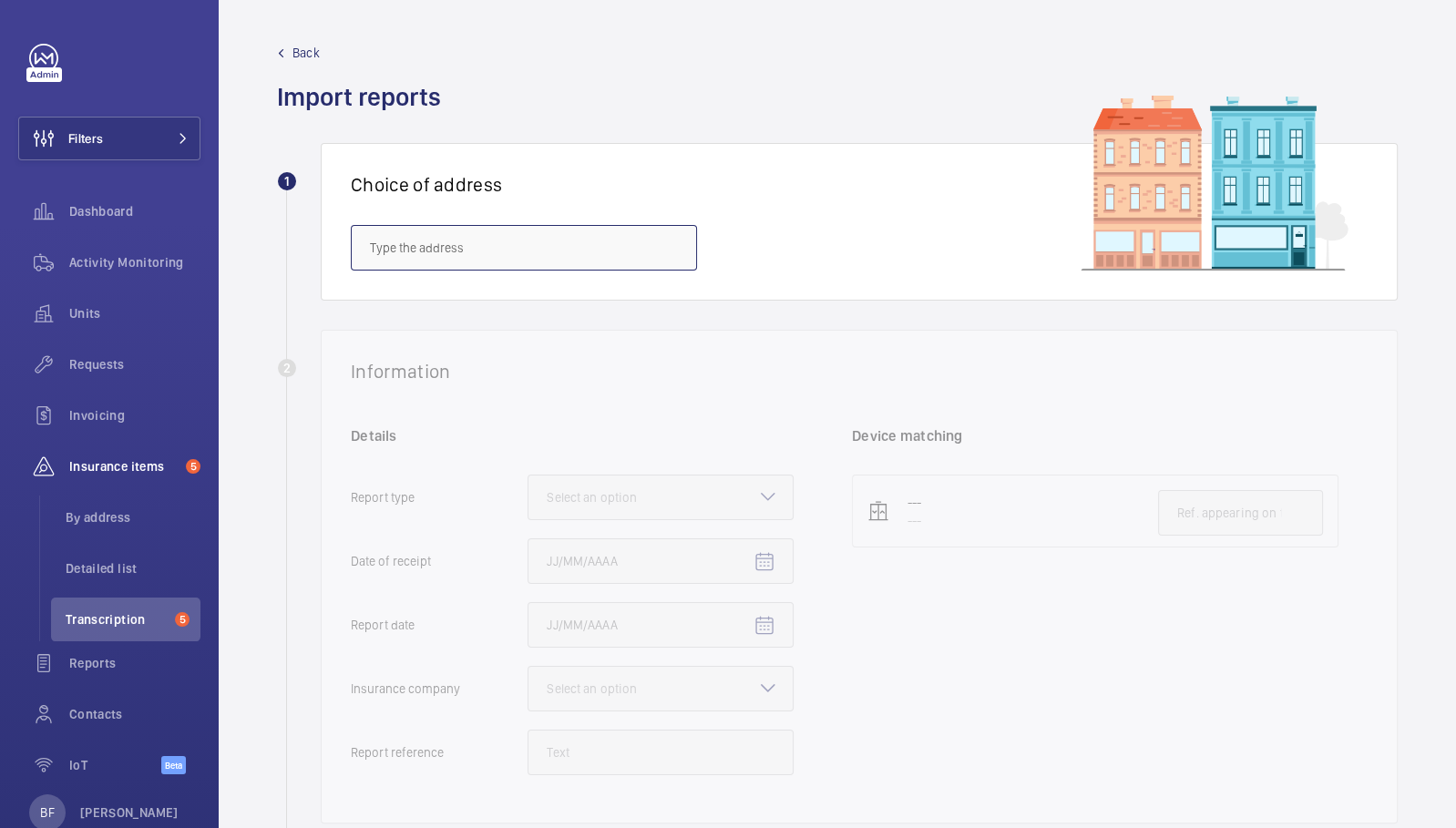
click at [485, 256] on input "text" at bounding box center [523, 247] width 346 height 46
paste input "SE3 9JZ"
type input "S"
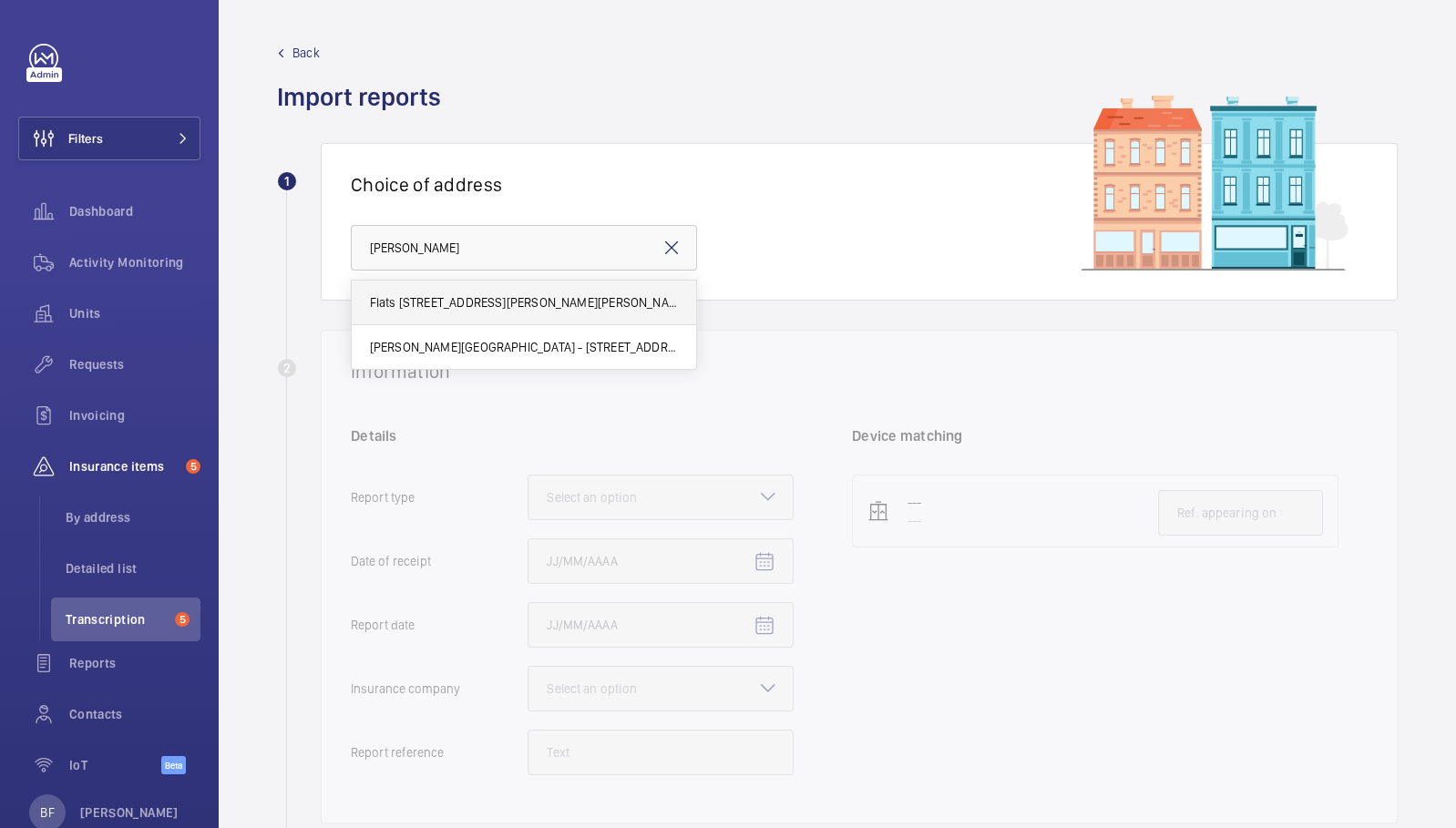
click at [565, 310] on mat-option "Flats [STREET_ADDRESS][PERSON_NAME][PERSON_NAME]" at bounding box center [523, 303] width 344 height 45
type input "Flats [STREET_ADDRESS][PERSON_NAME][PERSON_NAME]"
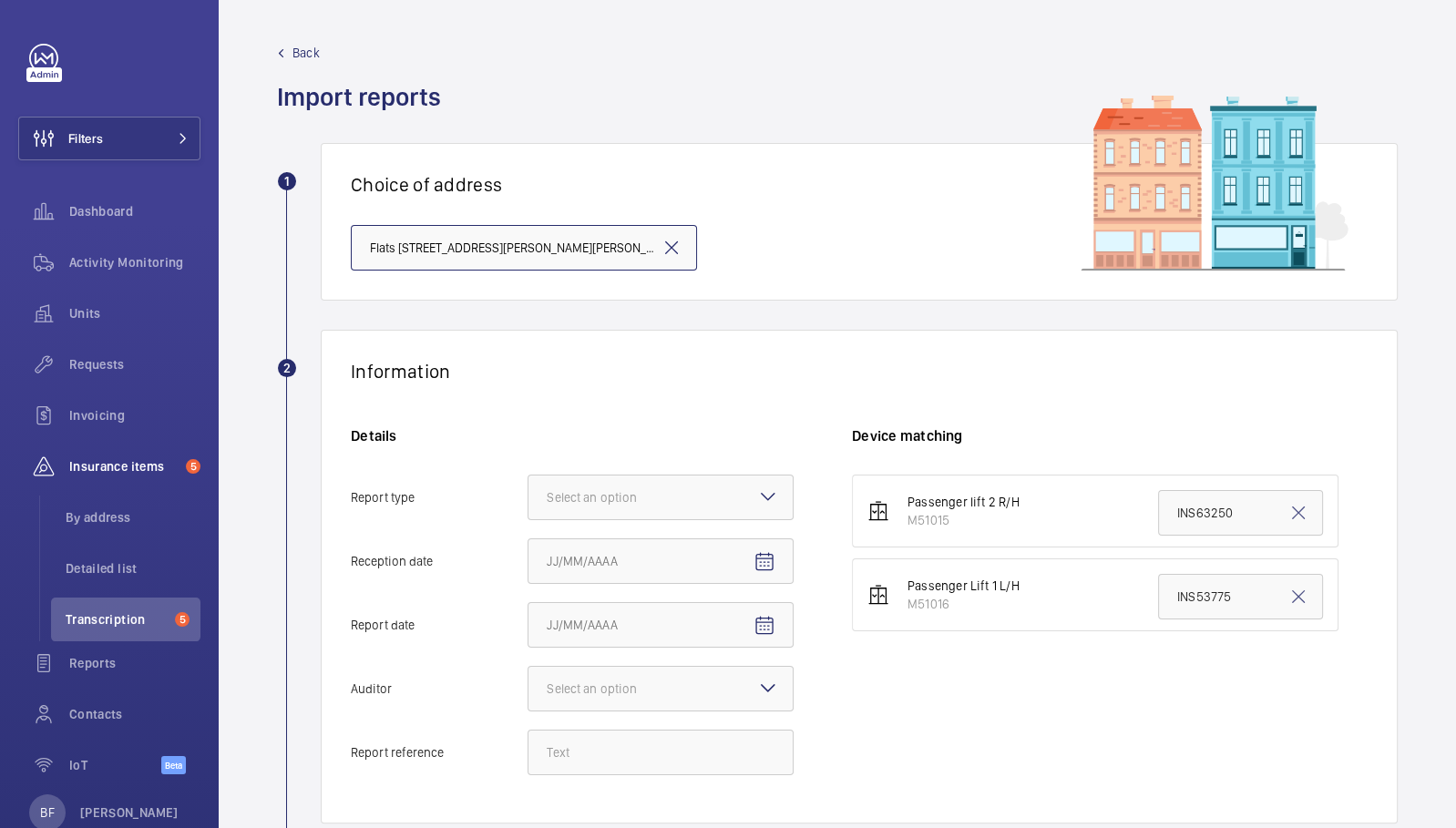
click at [684, 246] on input "Flats [STREET_ADDRESS][PERSON_NAME][PERSON_NAME]" at bounding box center [523, 247] width 346 height 46
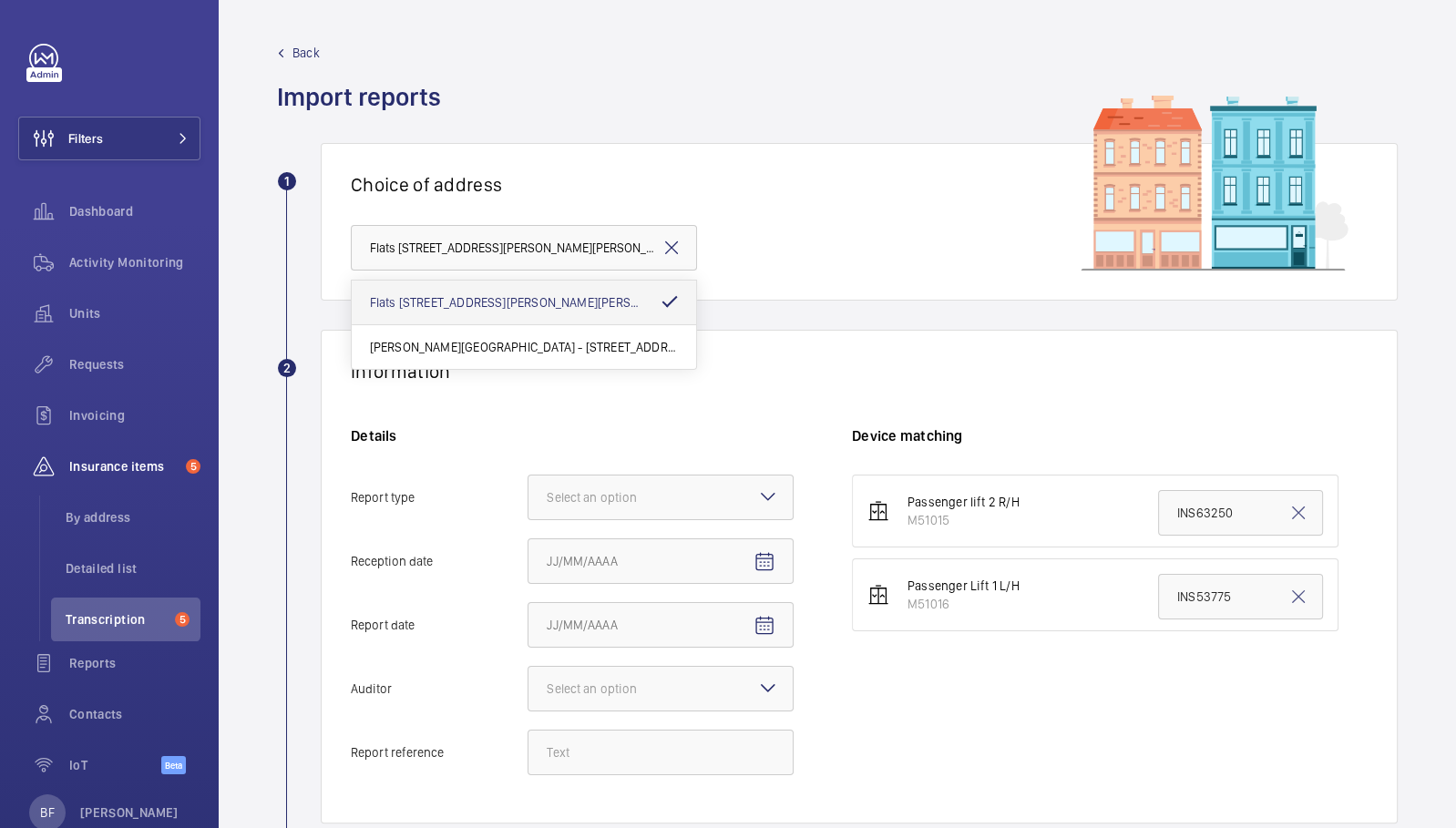
click at [668, 247] on mat-icon at bounding box center [671, 248] width 22 height 22
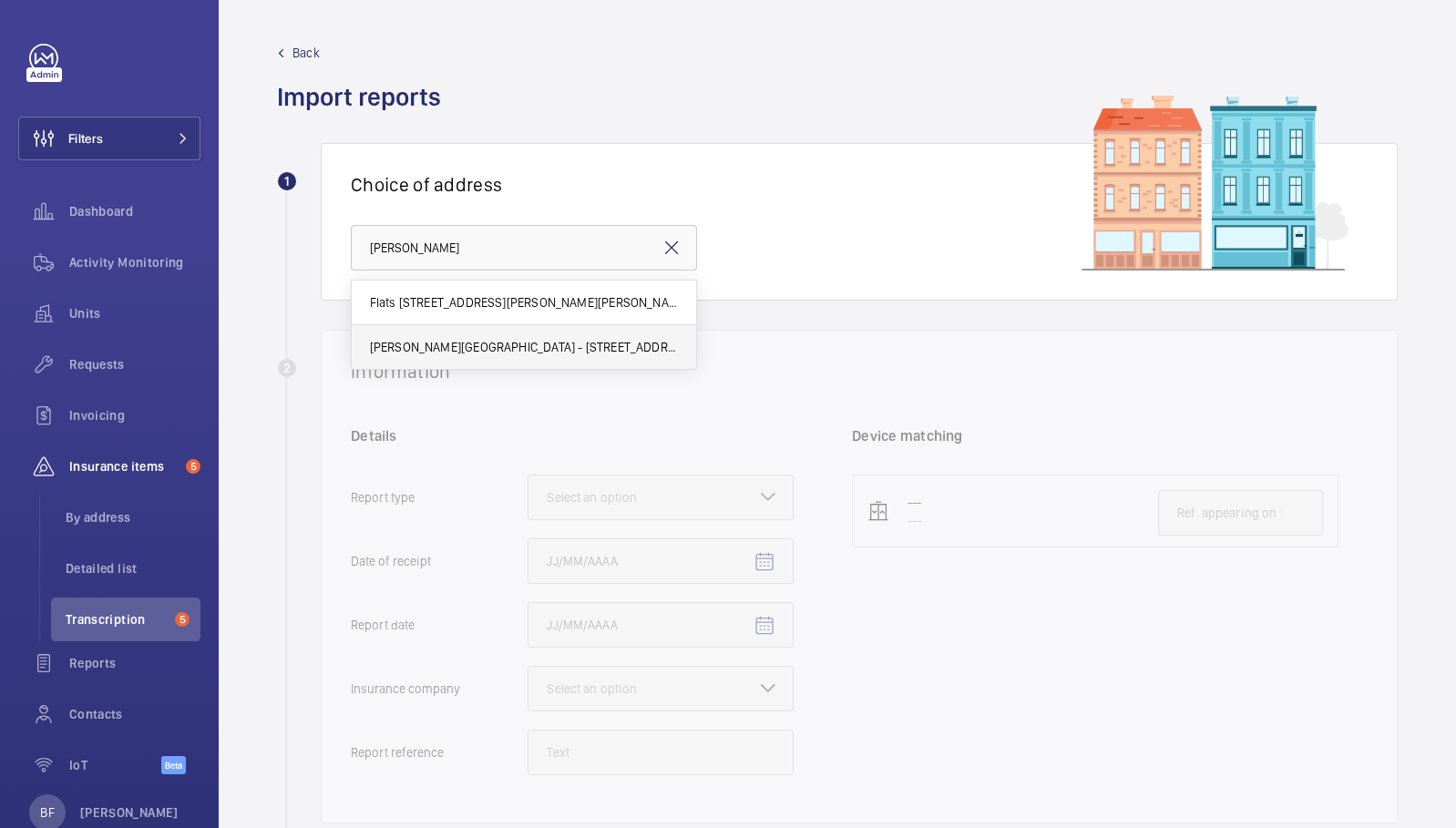
click at [639, 331] on mat-option "[PERSON_NAME][GEOGRAPHIC_DATA] - [STREET_ADDRESS][PERSON_NAME]" at bounding box center [523, 347] width 344 height 44
type input "[PERSON_NAME][GEOGRAPHIC_DATA] - [STREET_ADDRESS][PERSON_NAME]"
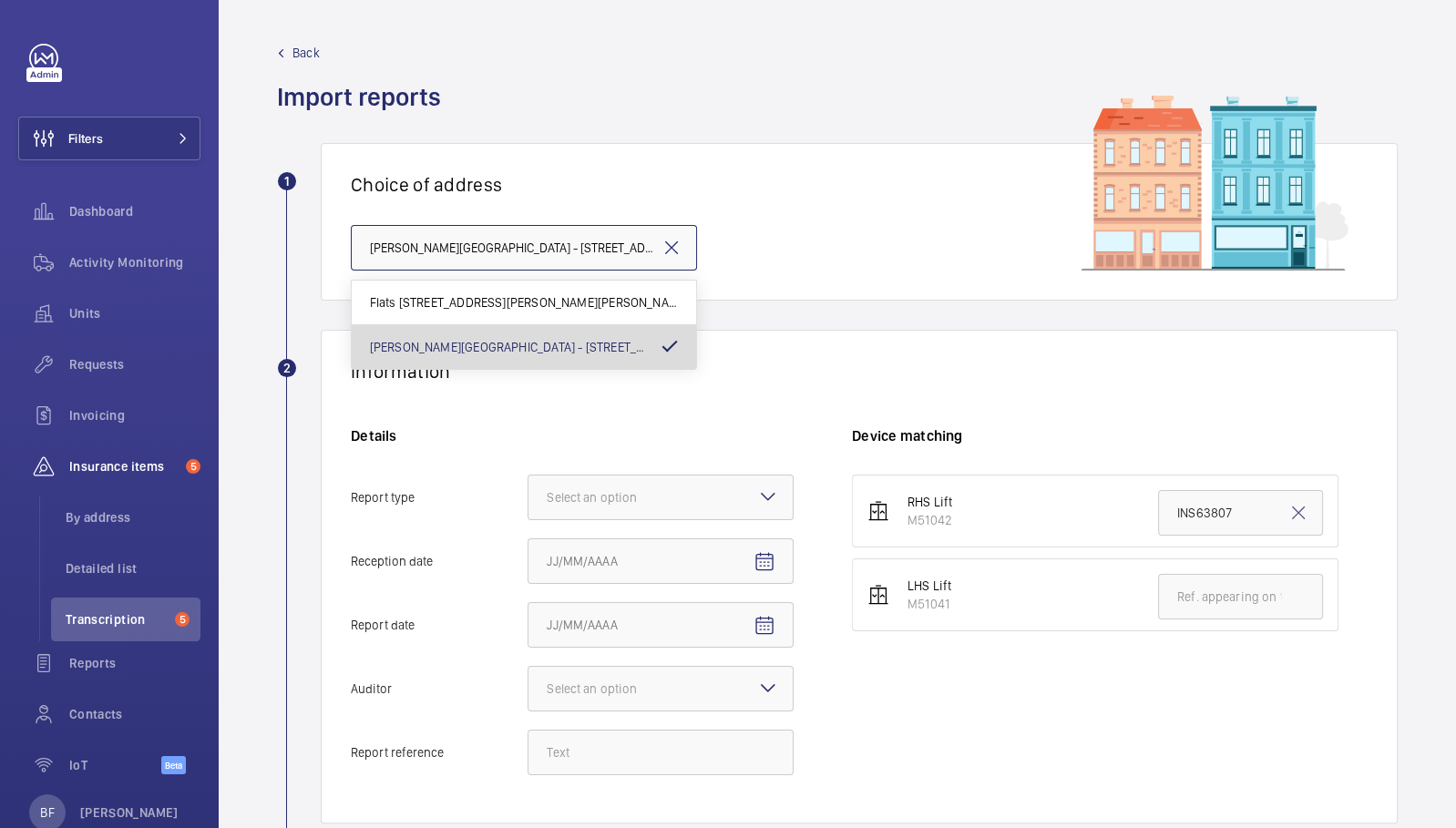
scroll to position [0, 130]
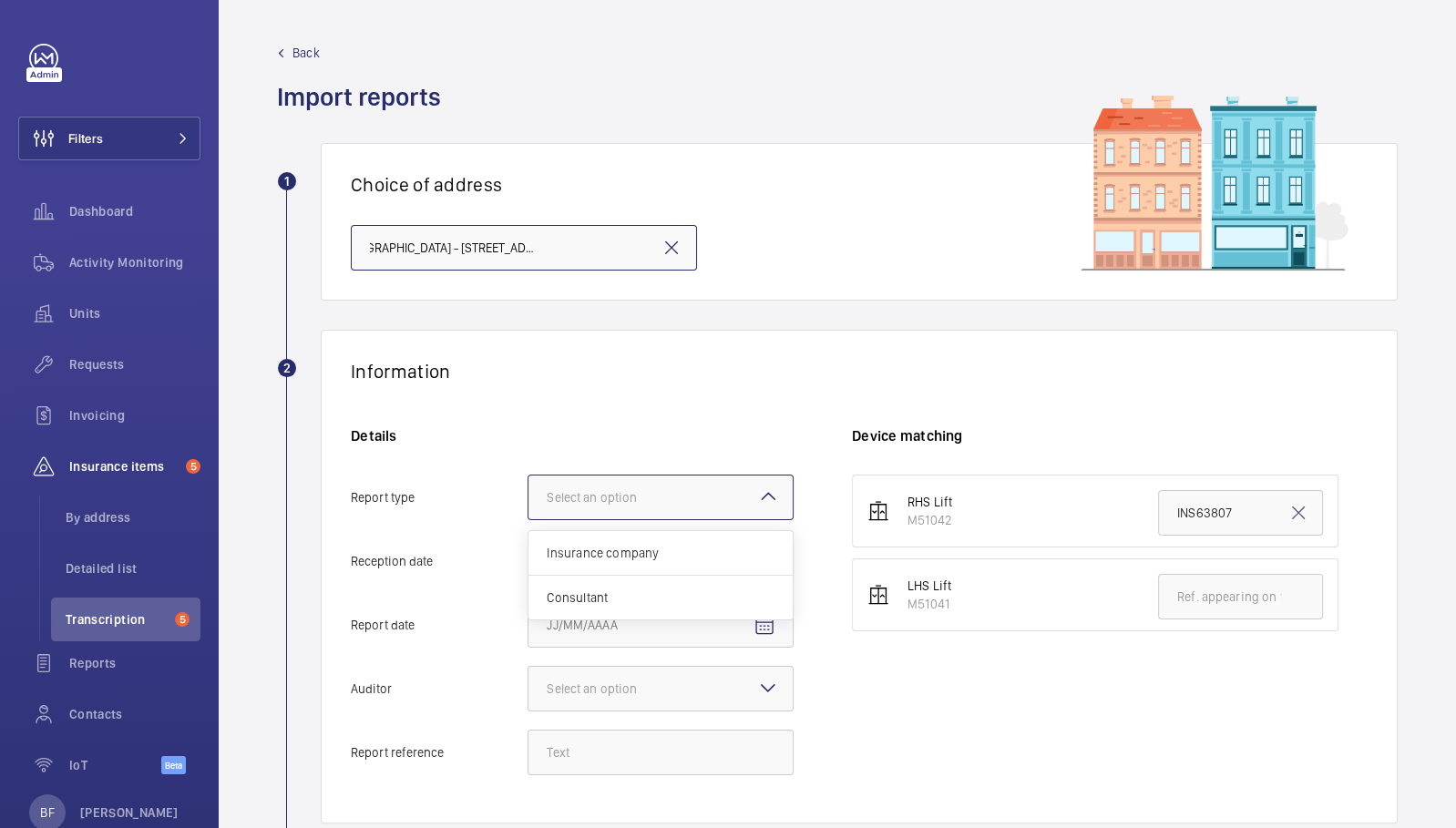
click at [685, 517] on div at bounding box center [660, 496] width 264 height 44
click at [528, 517] on input "Report type Select an option Insurance company Consultant" at bounding box center [528, 496] width 0 height 44
click at [704, 557] on span "Insurance company" at bounding box center [660, 553] width 228 height 19
click at [528, 519] on input "Report type Select an option Insurance company Consultant" at bounding box center [528, 496] width 0 height 44
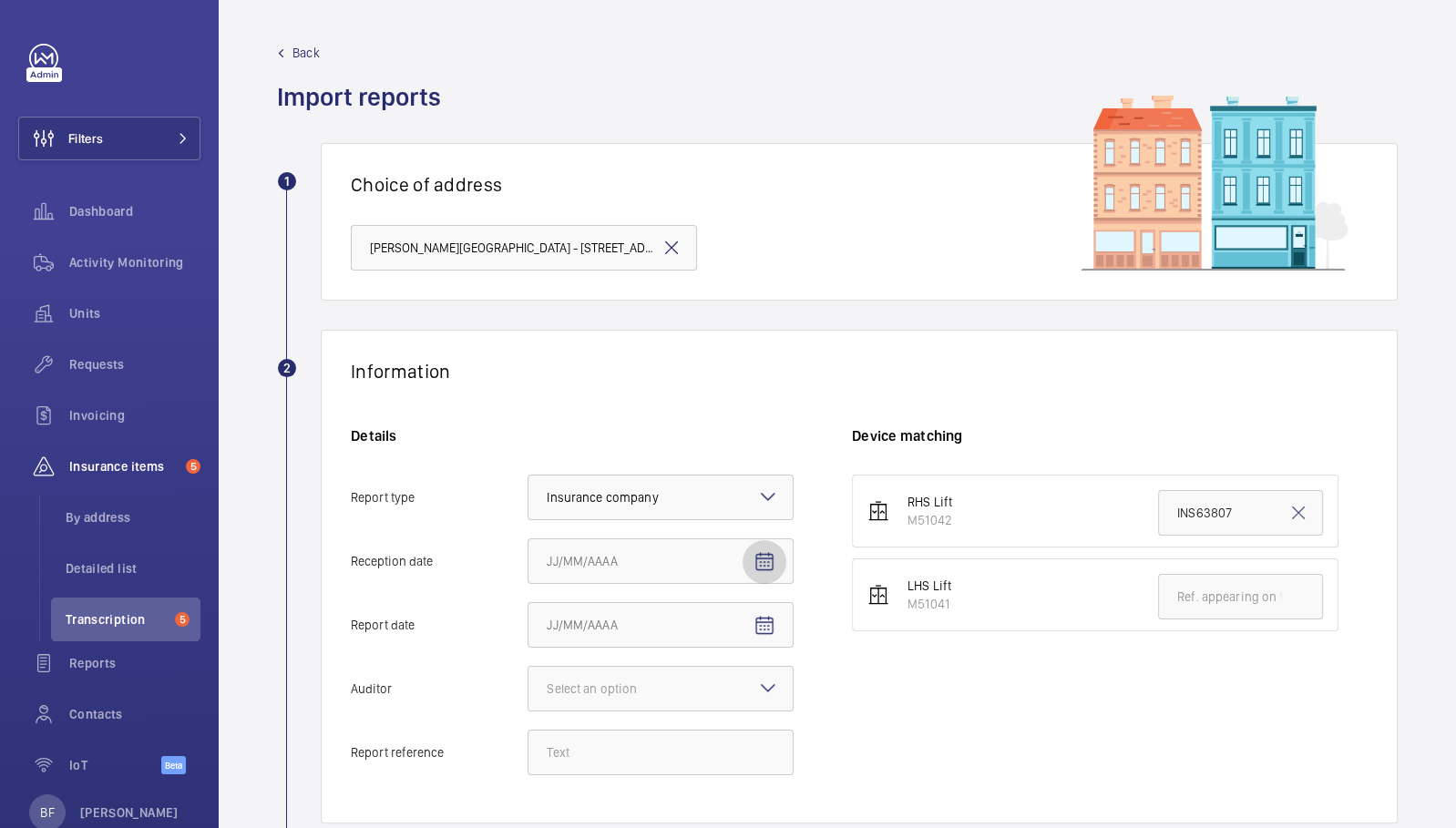
click at [770, 562] on mat-icon "Open calendar" at bounding box center [764, 562] width 22 height 22
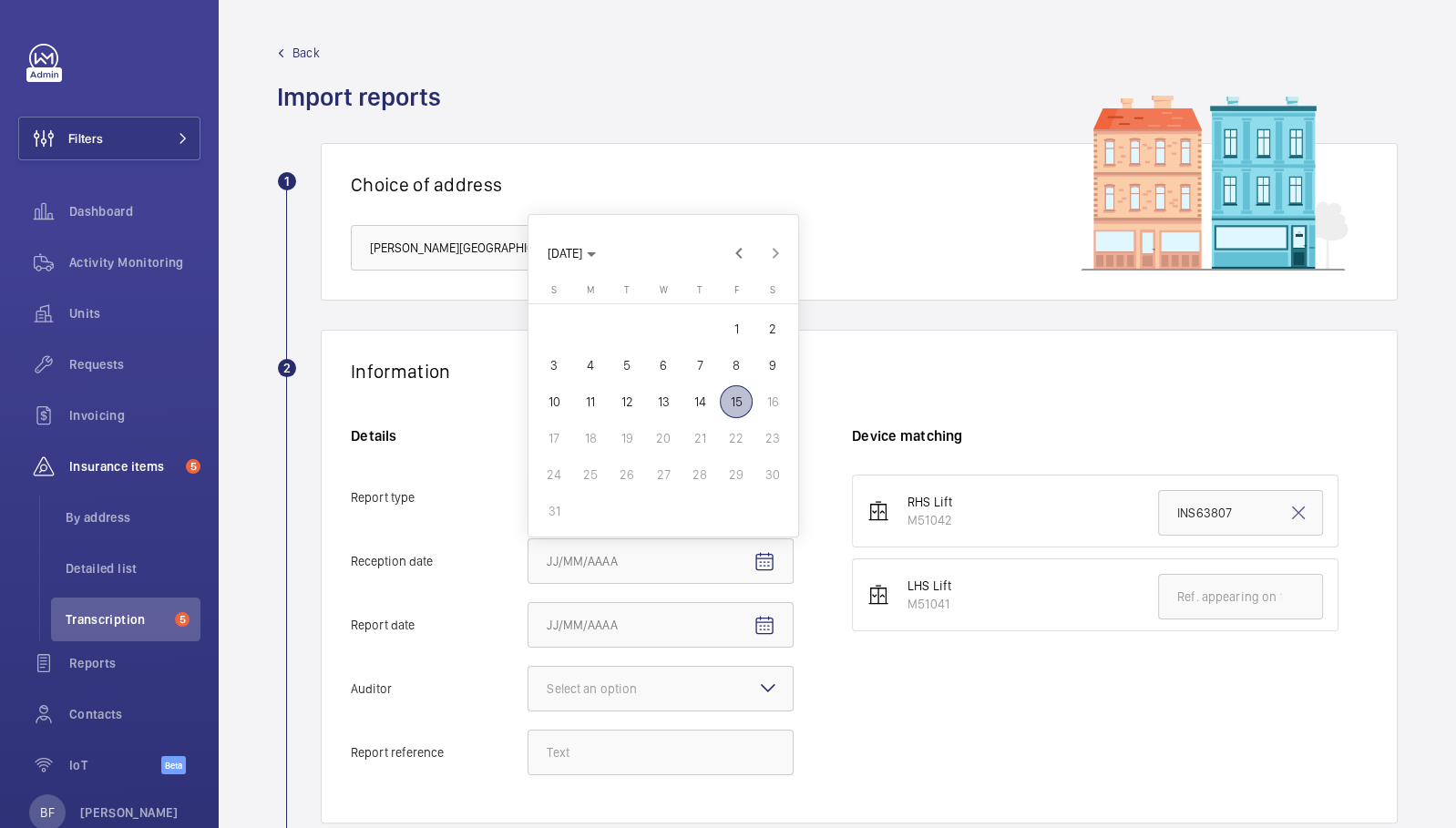
click at [739, 394] on span "15" at bounding box center [735, 401] width 33 height 33
type input "[DATE]"
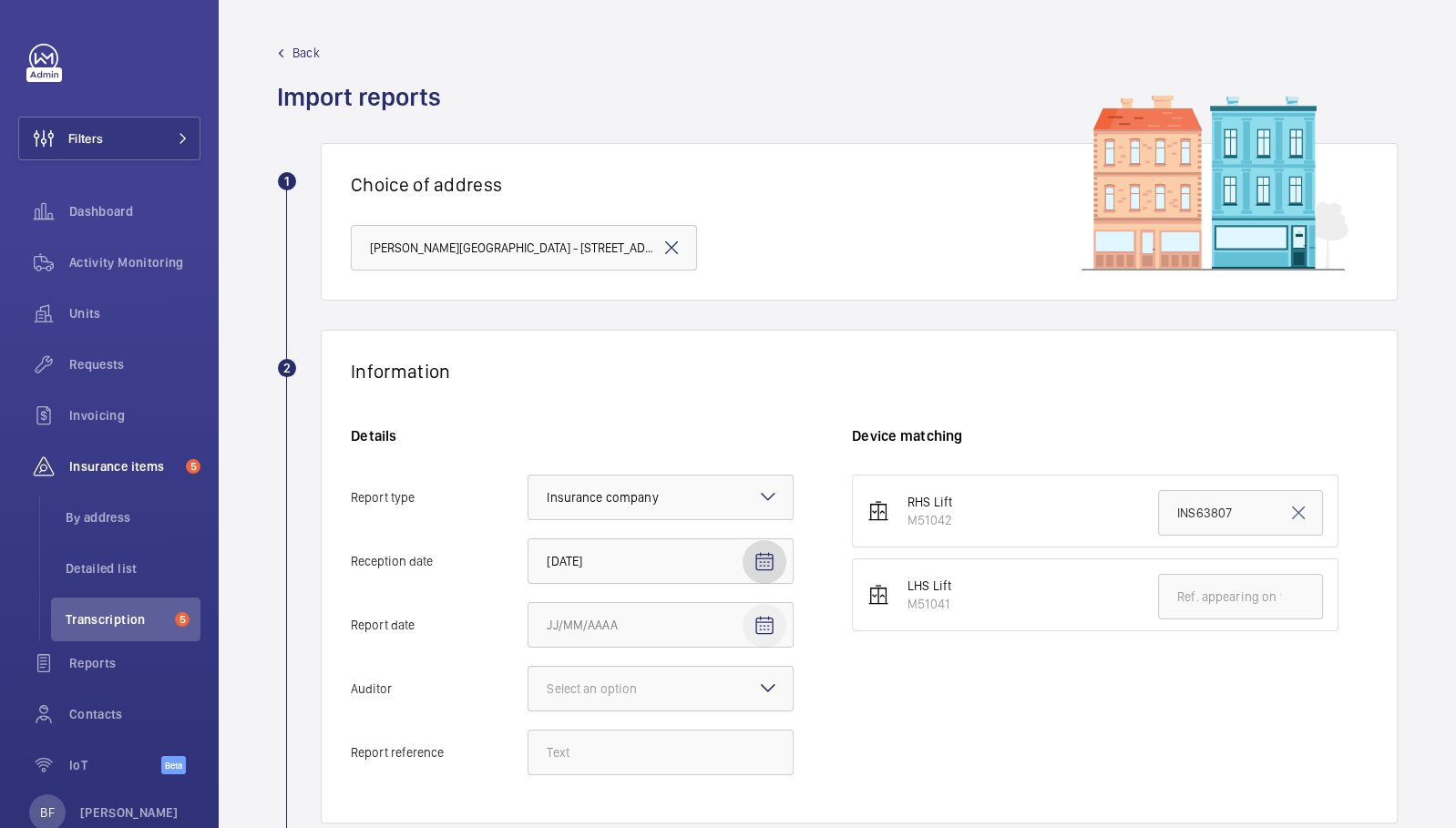
click at [761, 618] on mat-icon "Open calendar" at bounding box center [764, 625] width 22 height 22
click at [807, 695] on div at bounding box center [728, 414] width 1456 height 828
click at [774, 623] on mat-icon "Open calendar" at bounding box center [764, 625] width 22 height 22
click at [659, 468] on span "13" at bounding box center [663, 465] width 33 height 33
click at [663, 468] on span "13" at bounding box center [663, 465] width 33 height 33
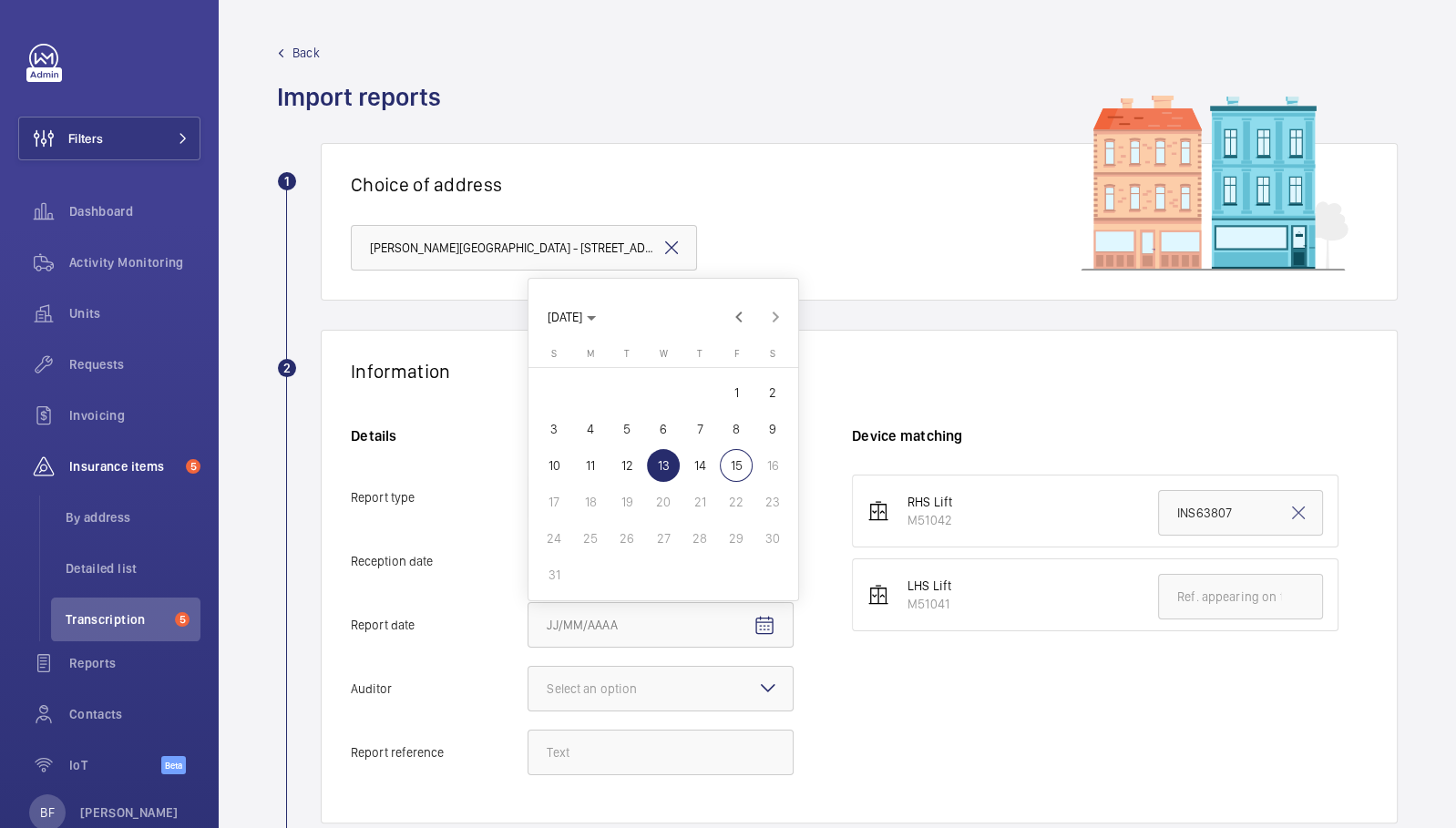
click at [658, 468] on span "13" at bounding box center [663, 465] width 33 height 33
type input "[DATE]"
click at [658, 468] on span "13" at bounding box center [663, 465] width 33 height 33
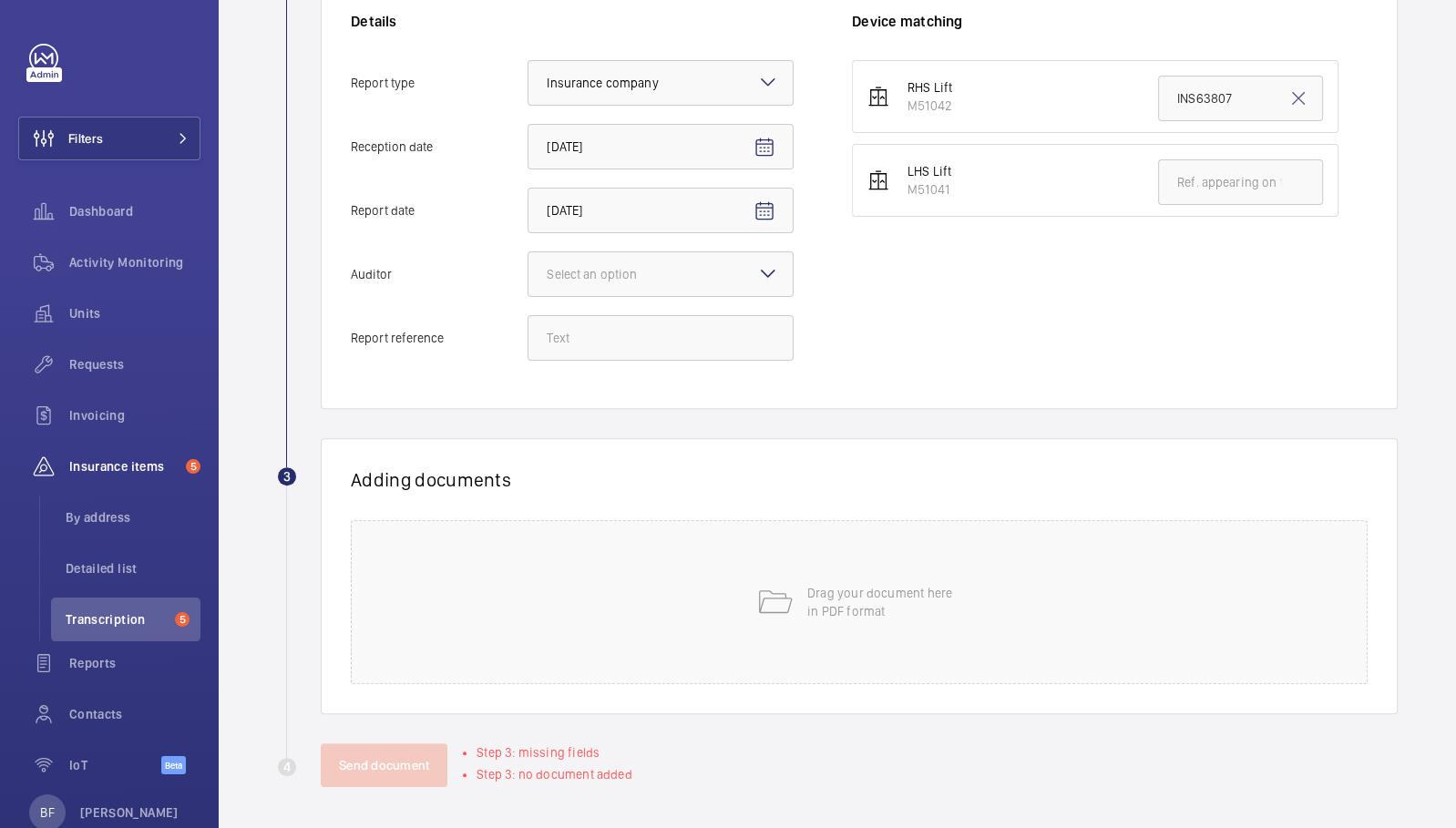
click at [525, 607] on div "Drag your document here in PDF format" at bounding box center [858, 601] width 1016 height 164
click at [641, 558] on div "Drag your document here in PDF format" at bounding box center [858, 601] width 1016 height 164
click at [673, 348] on input "Report reference" at bounding box center [660, 337] width 266 height 46
click at [665, 342] on input "Report reference" at bounding box center [660, 337] width 266 height 46
click at [745, 277] on div at bounding box center [660, 273] width 264 height 44
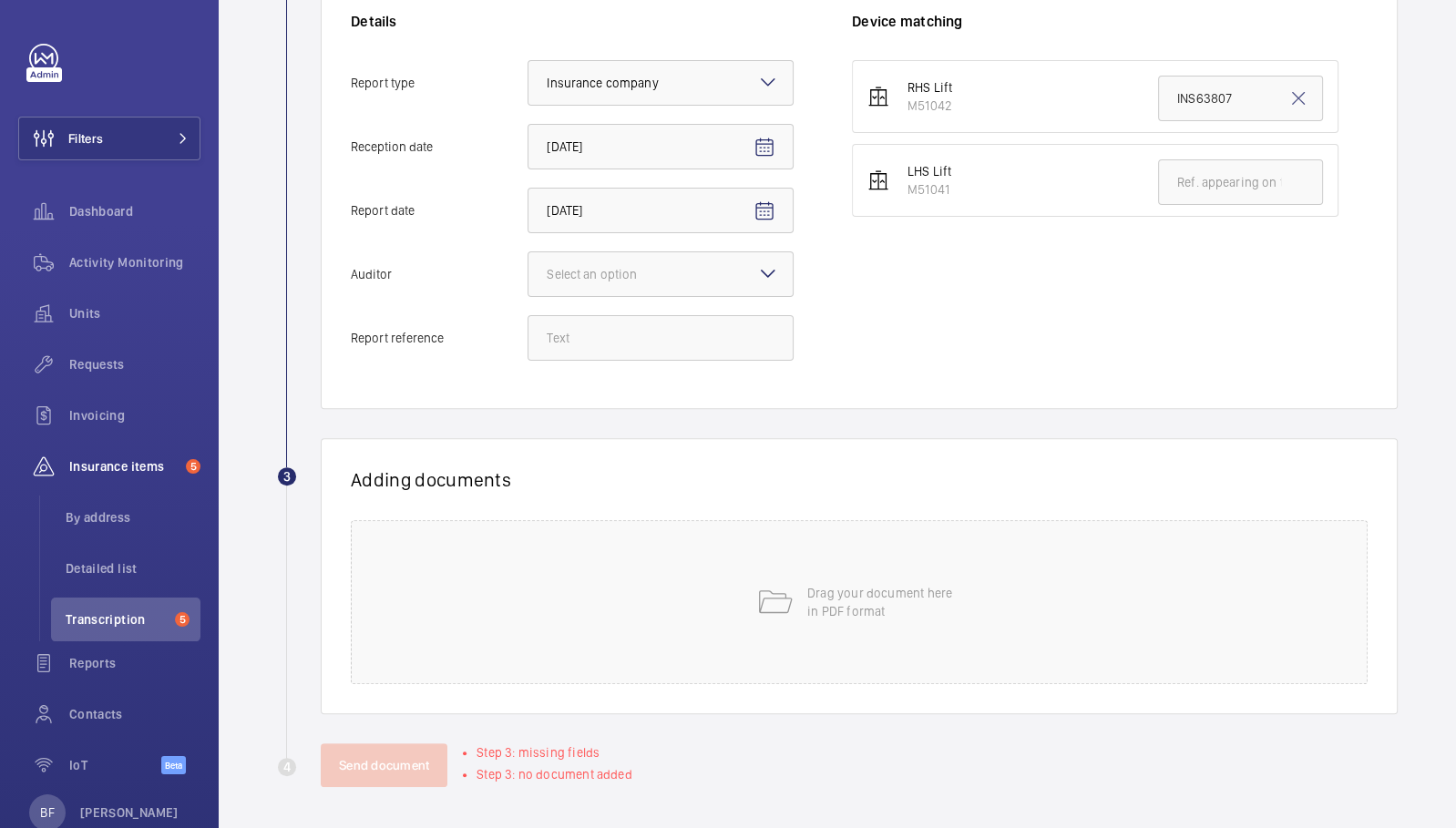
click at [528, 277] on input "Auditor Select an option" at bounding box center [528, 273] width 0 height 44
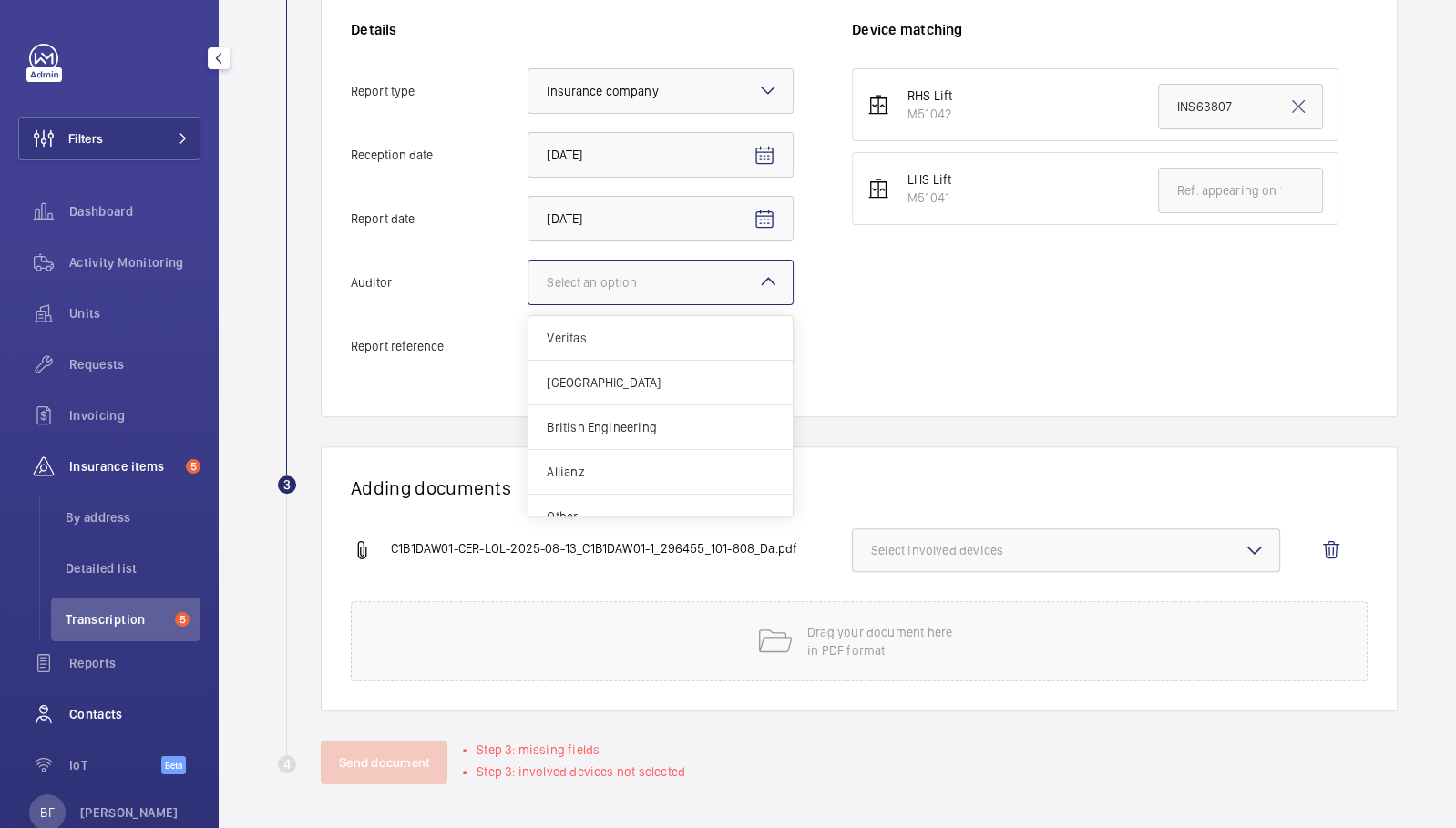
scroll to position [403, 0]
click at [917, 566] on button "Select involved devices" at bounding box center [1066, 552] width 428 height 44
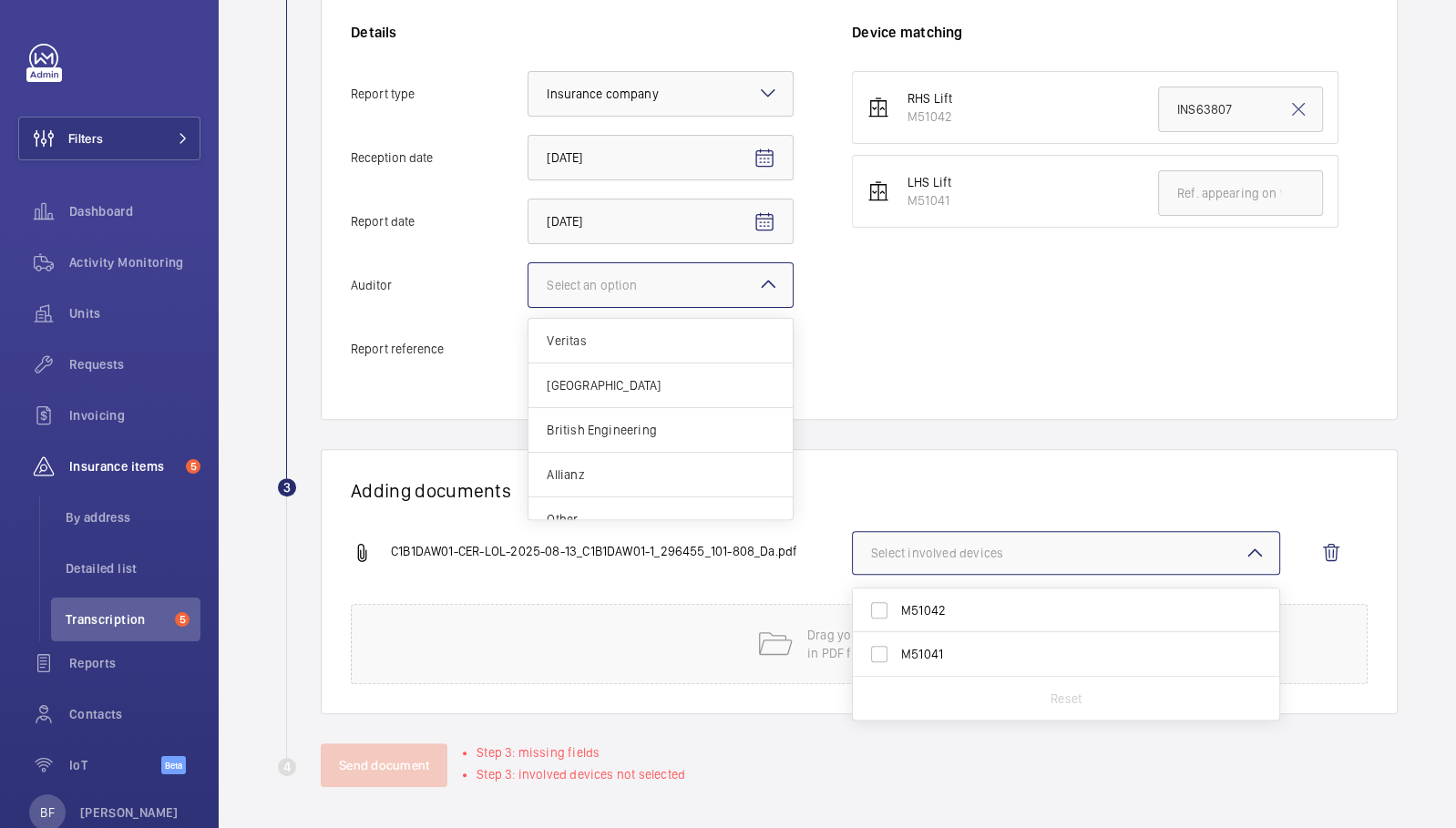
click at [701, 269] on div at bounding box center [660, 284] width 264 height 44
click at [528, 269] on input "Auditor Select an option Veritas Zurich British Engineering Allianz Other" at bounding box center [528, 284] width 0 height 44
click at [625, 513] on span "Other" at bounding box center [660, 519] width 228 height 19
click at [528, 307] on input "Auditor Select an option Veritas Zurich British Engineering Allianz Other" at bounding box center [528, 284] width 0 height 44
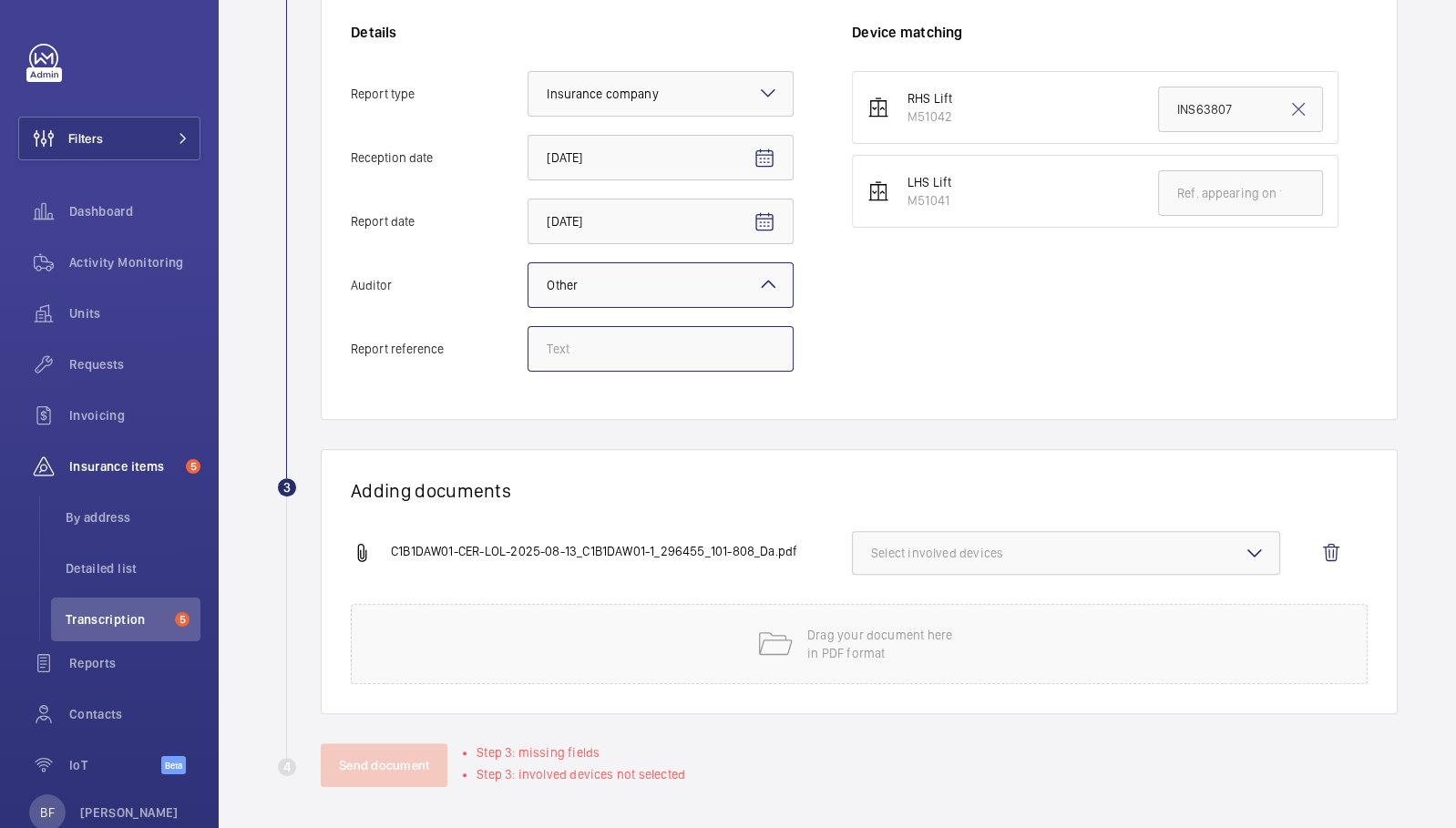
click at [610, 355] on input "Report reference" at bounding box center [660, 348] width 266 height 46
click at [662, 344] on input "3" at bounding box center [660, 348] width 266 height 46
paste input "INS65762"
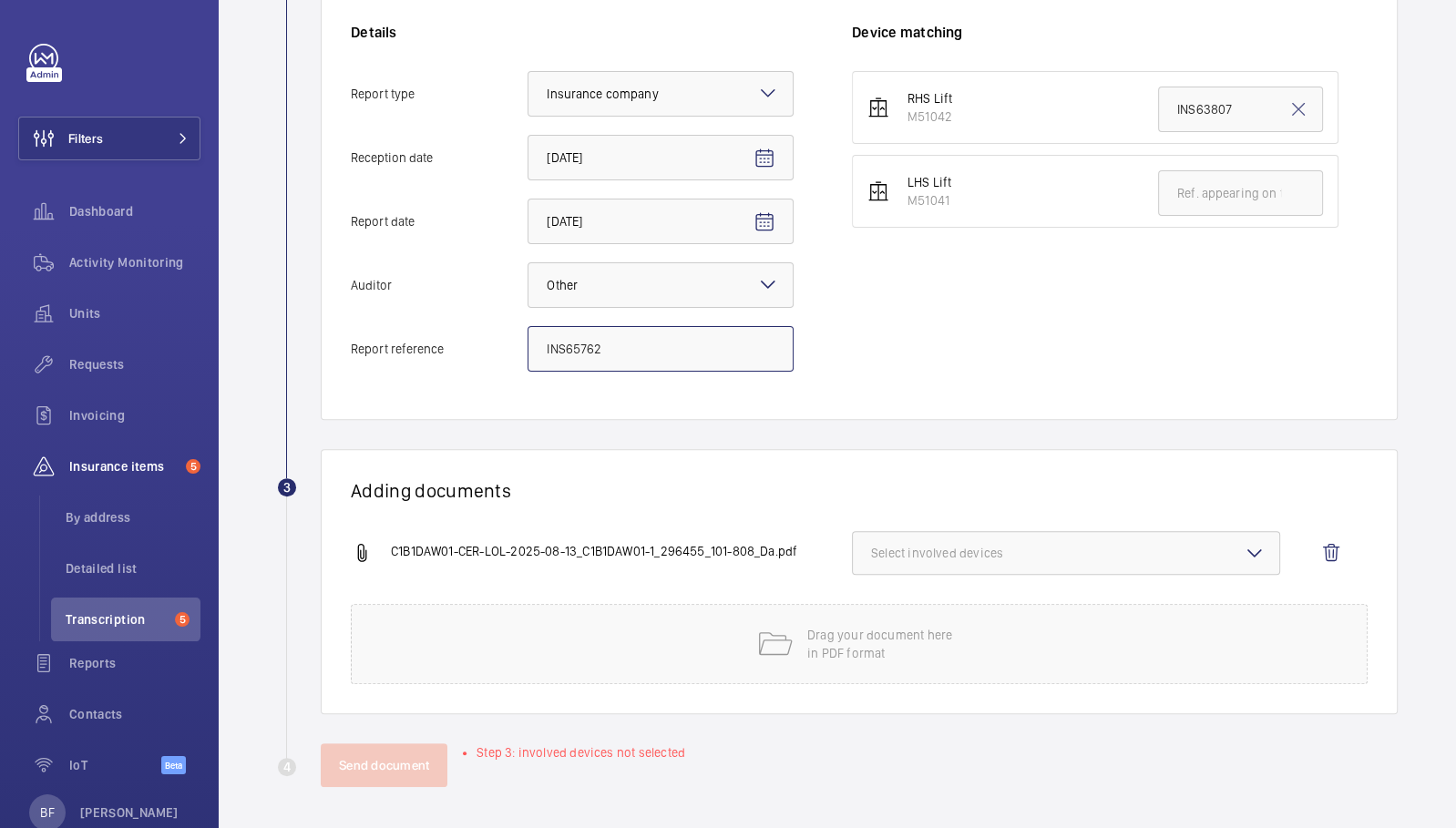
type input "INS65762"
click at [1228, 191] on input "text" at bounding box center [1239, 192] width 165 height 46
paste input "INS65762"
type input "INS65762"
click at [934, 557] on span "Select involved devices" at bounding box center [1066, 553] width 390 height 19
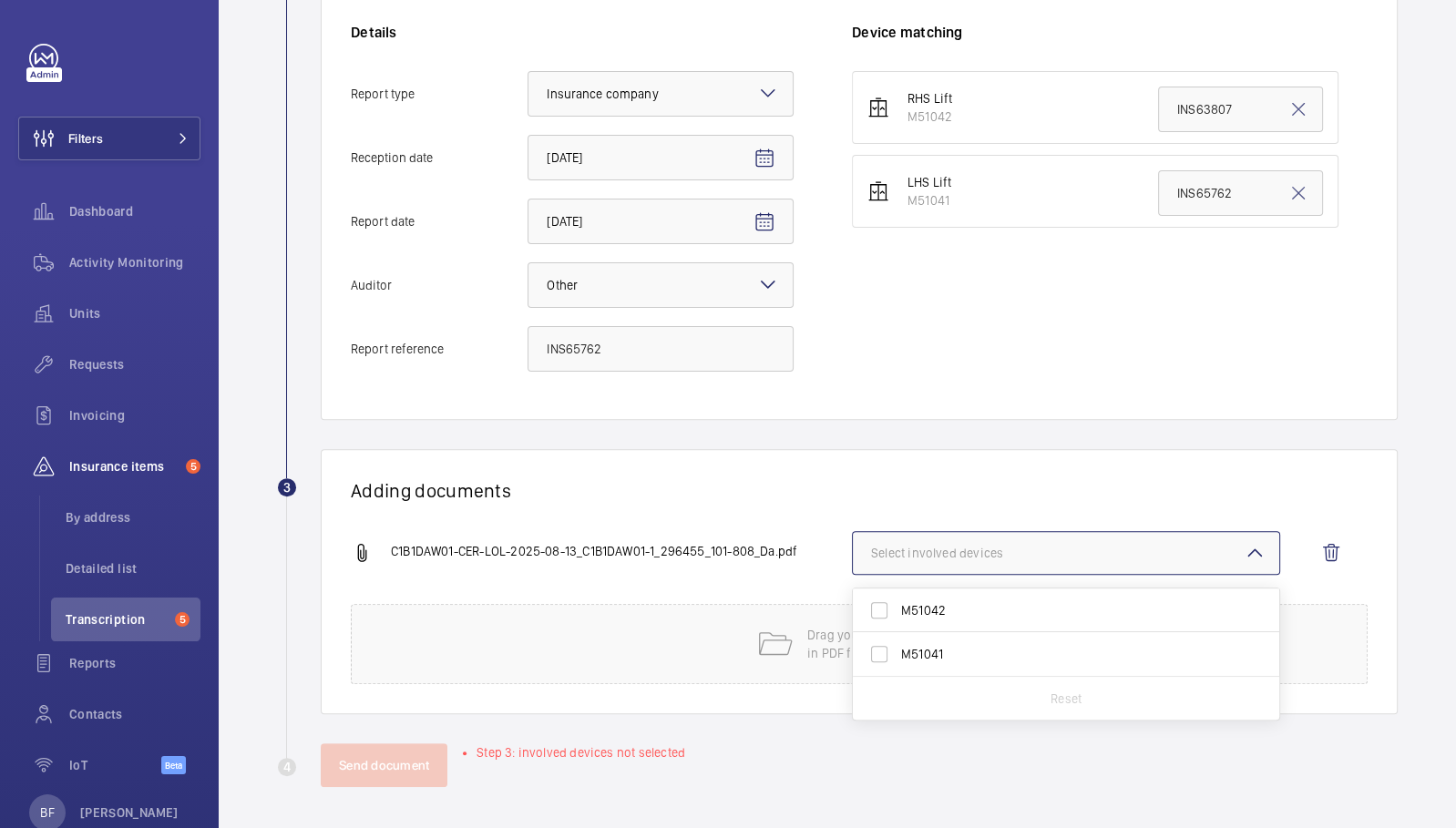
click at [917, 652] on span "M51041" at bounding box center [1067, 654] width 333 height 19
click at [897, 652] on input "M51041" at bounding box center [879, 653] width 36 height 36
checkbox input "true"
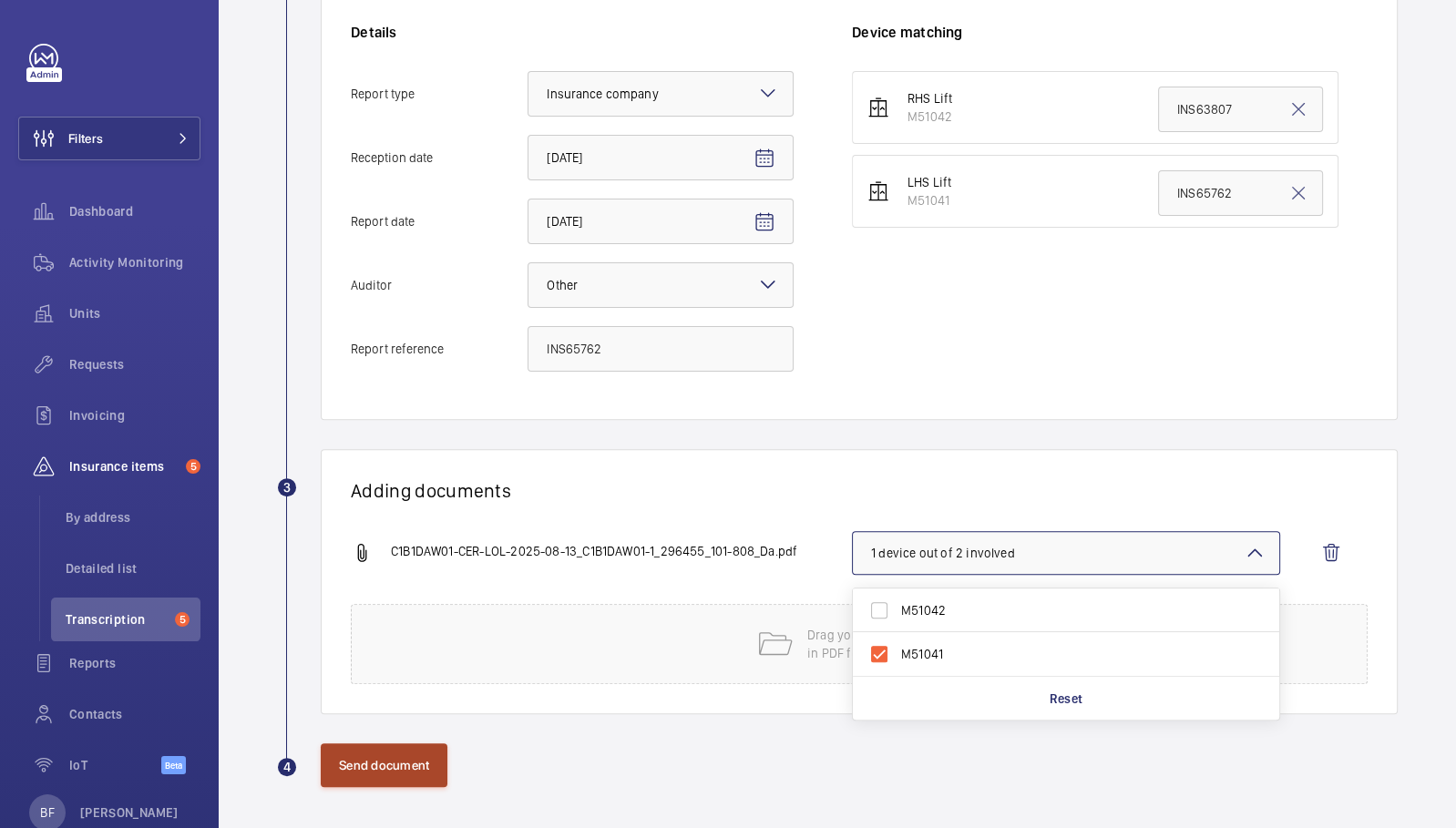
click at [424, 758] on button "Send document" at bounding box center [384, 764] width 126 height 44
